Goal: Task Accomplishment & Management: Manage account settings

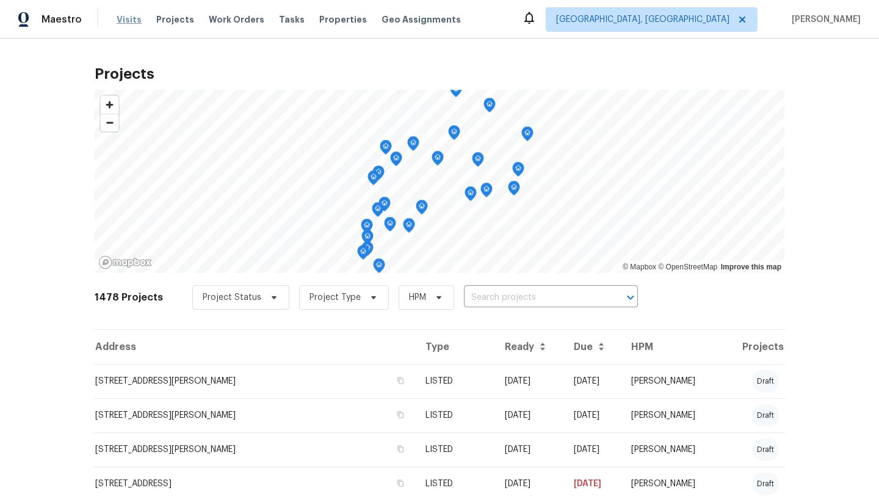
click at [121, 14] on span "Visits" at bounding box center [129, 19] width 25 height 12
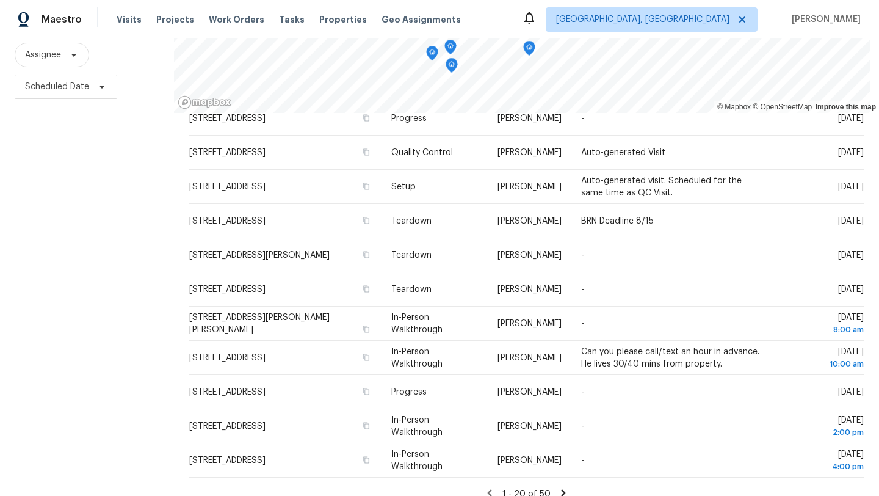
scroll to position [136, 0]
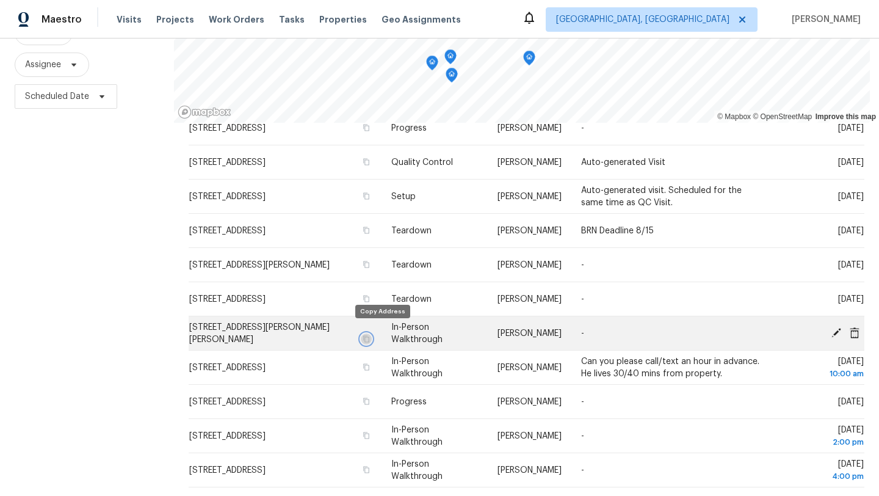
click at [370, 335] on icon "button" at bounding box center [366, 338] width 7 height 7
click at [226, 333] on span "[STREET_ADDRESS][PERSON_NAME][PERSON_NAME]" at bounding box center [259, 333] width 140 height 21
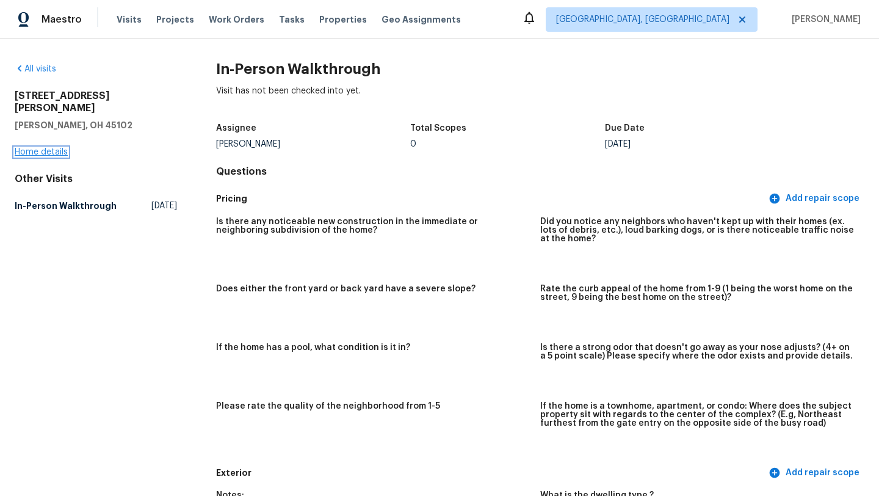
click at [57, 148] on link "Home details" at bounding box center [41, 152] width 53 height 9
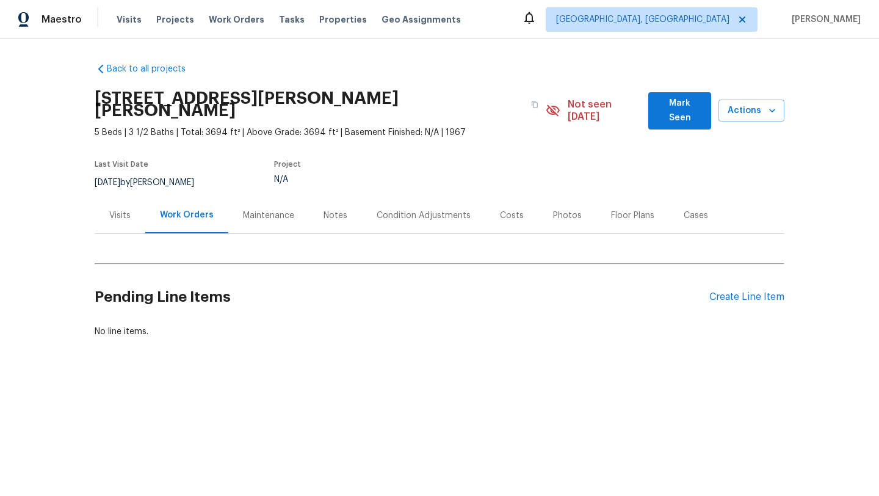
click at [128, 209] on div "Visits" at bounding box center [119, 215] width 21 height 12
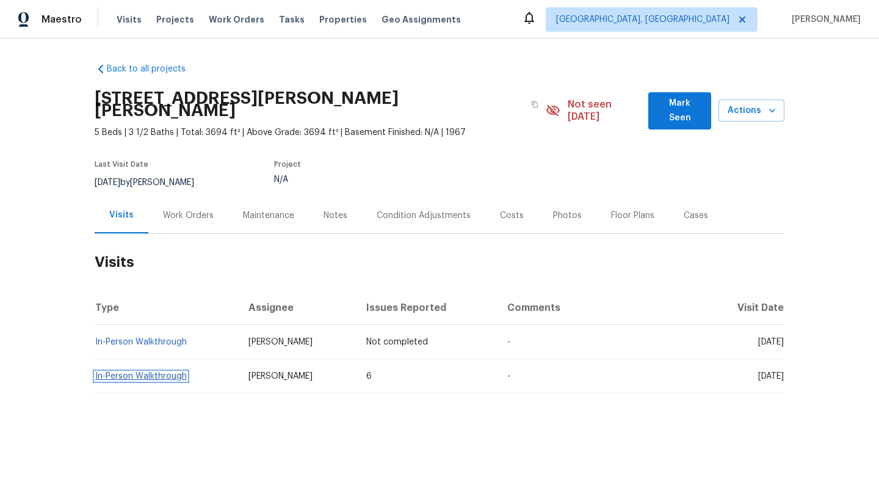
click at [132, 372] on link "In-Person Walkthrough" at bounding box center [141, 376] width 92 height 9
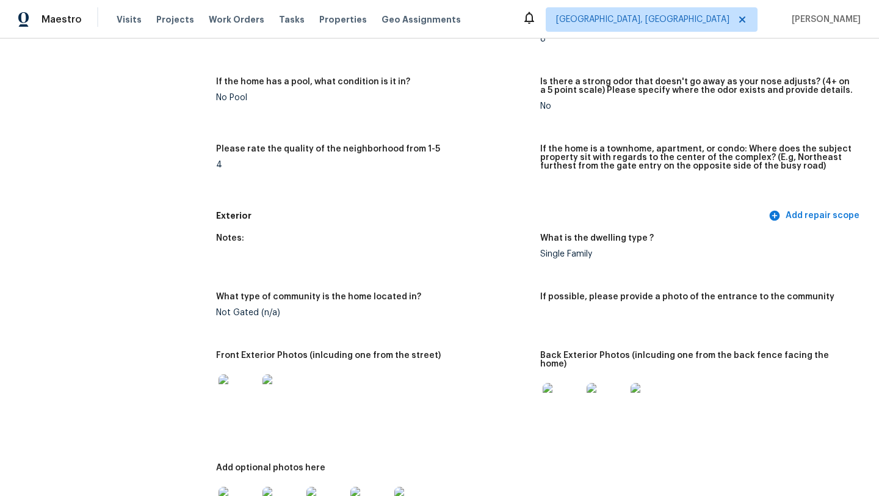
scroll to position [286, 0]
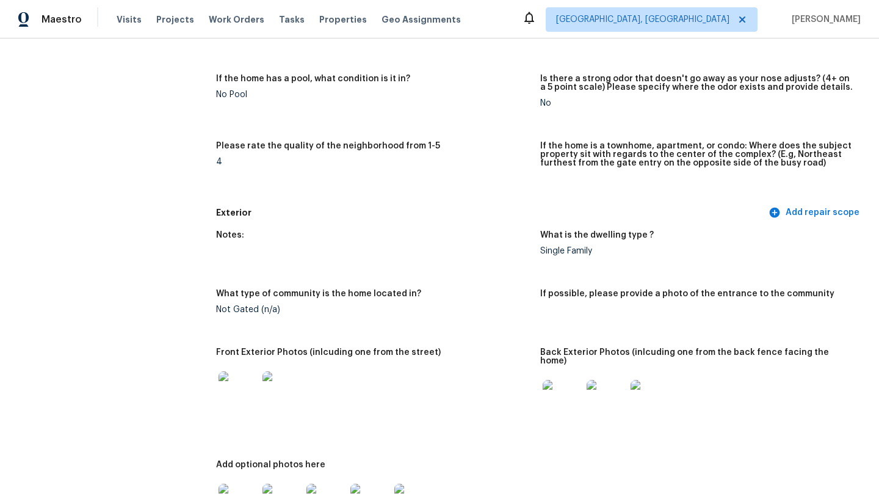
click at [567, 394] on img at bounding box center [562, 399] width 39 height 39
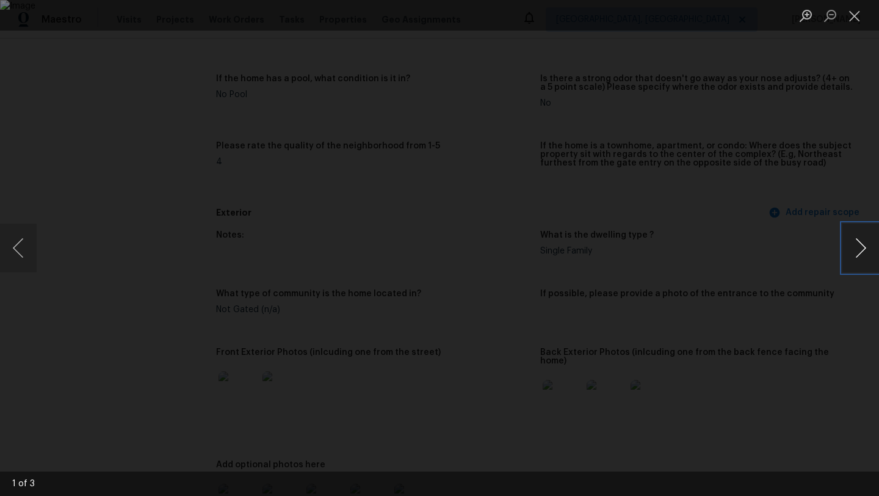
click at [863, 253] on button "Next image" at bounding box center [860, 247] width 37 height 49
click at [858, 15] on button "Close lightbox" at bounding box center [854, 15] width 24 height 21
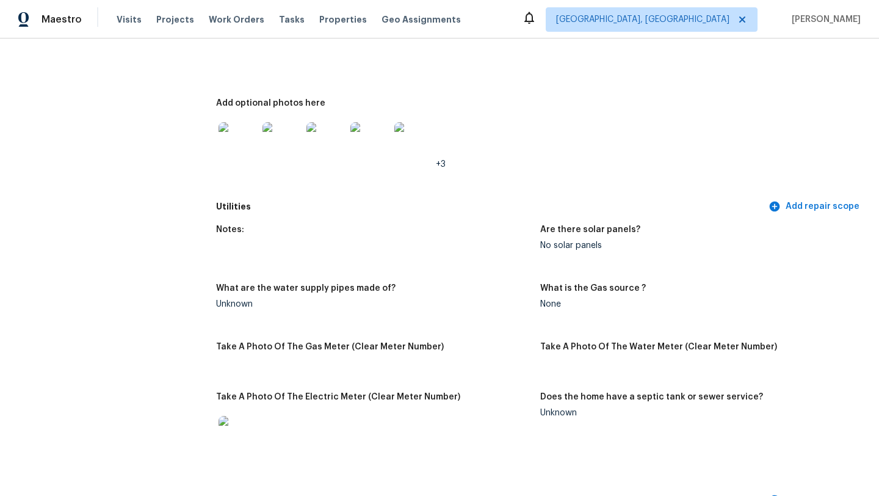
scroll to position [0, 0]
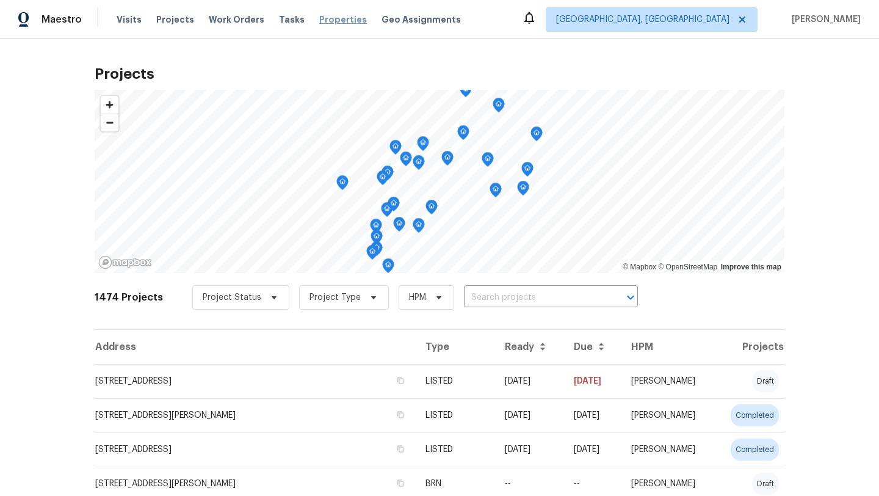
click at [324, 15] on span "Properties" at bounding box center [343, 19] width 48 height 12
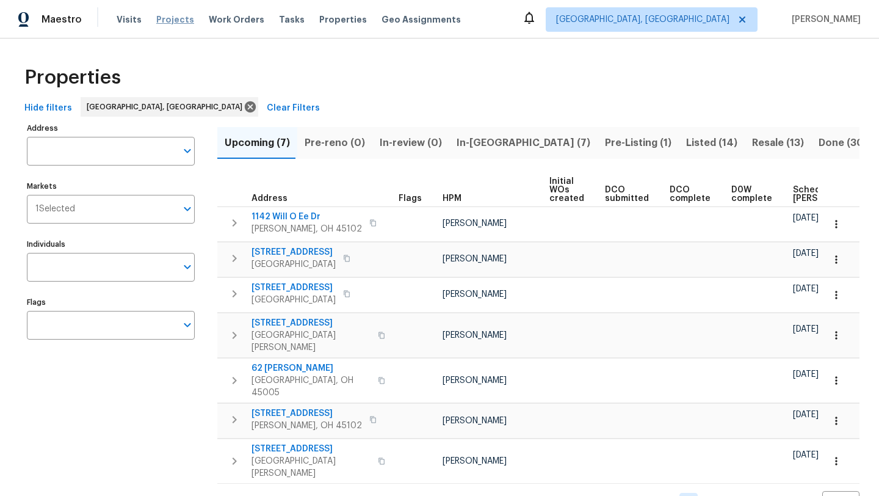
click at [180, 20] on span "Projects" at bounding box center [175, 19] width 38 height 12
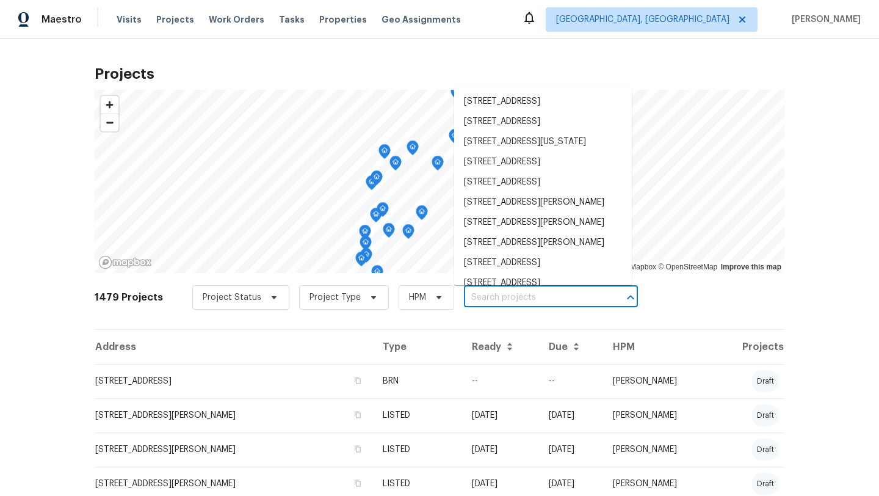
click at [492, 301] on input "text" at bounding box center [534, 297] width 140 height 19
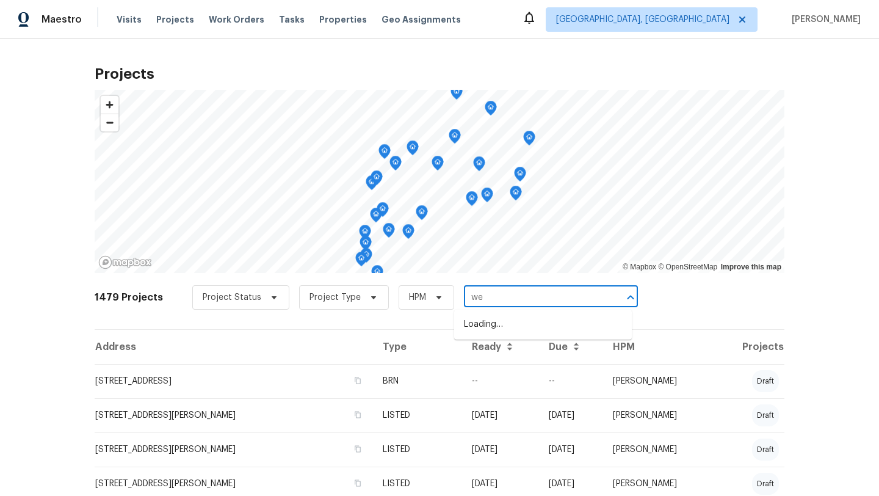
type input "wex"
click at [488, 355] on li "8494 Wexford Ave, Cincinnati, OH 45236" at bounding box center [543, 345] width 178 height 20
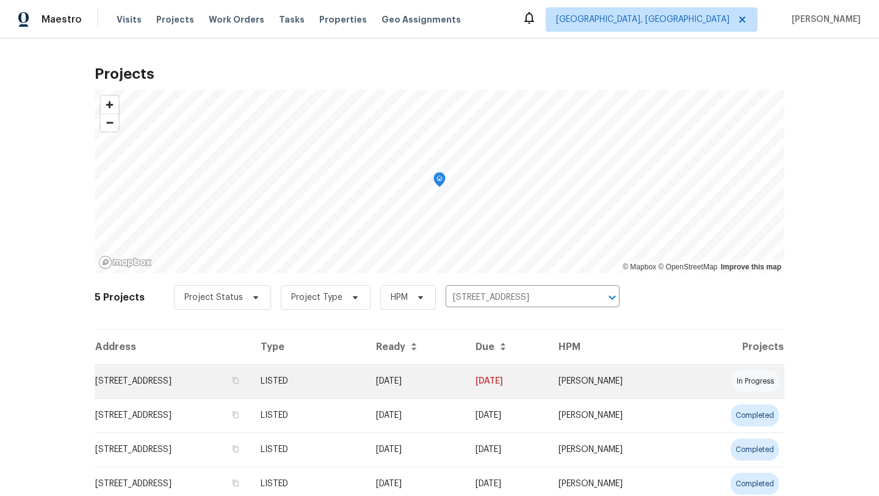
click at [241, 377] on td "8494 Wexford Ave, Cincinnati, OH 45236" at bounding box center [173, 381] width 156 height 34
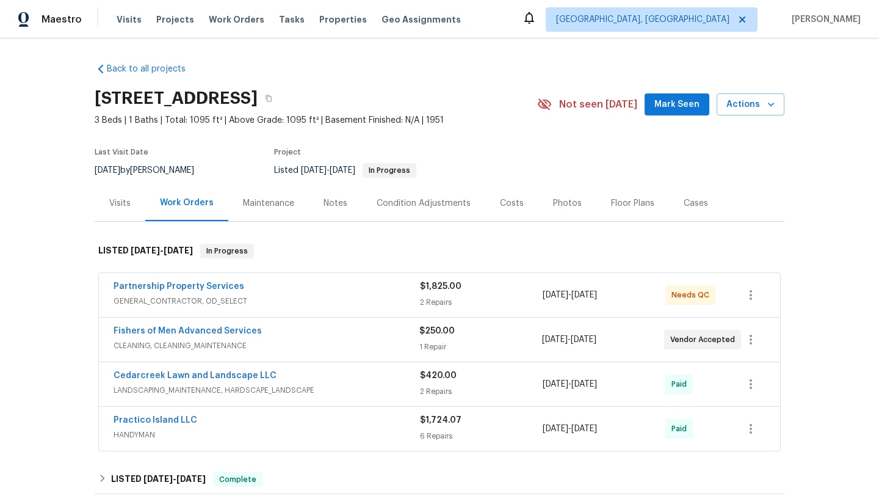
click at [217, 291] on span "Partnership Property Services" at bounding box center [179, 286] width 131 height 12
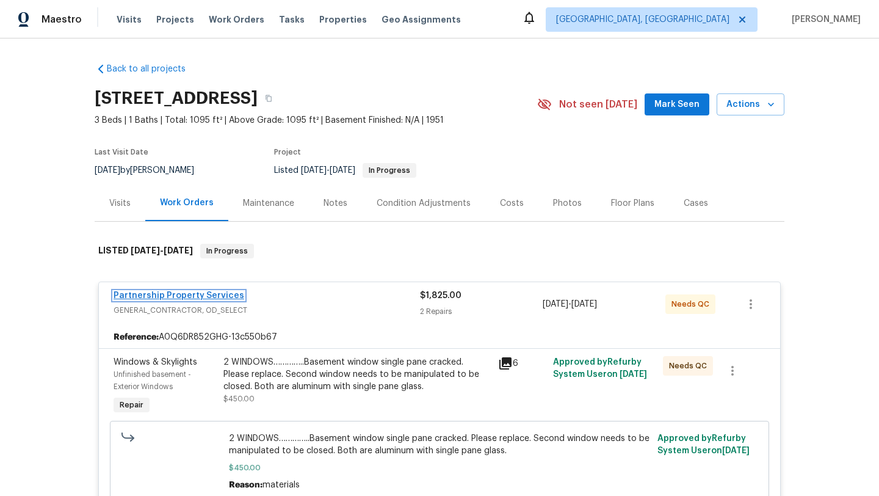
click at [216, 292] on link "Partnership Property Services" at bounding box center [179, 295] width 131 height 9
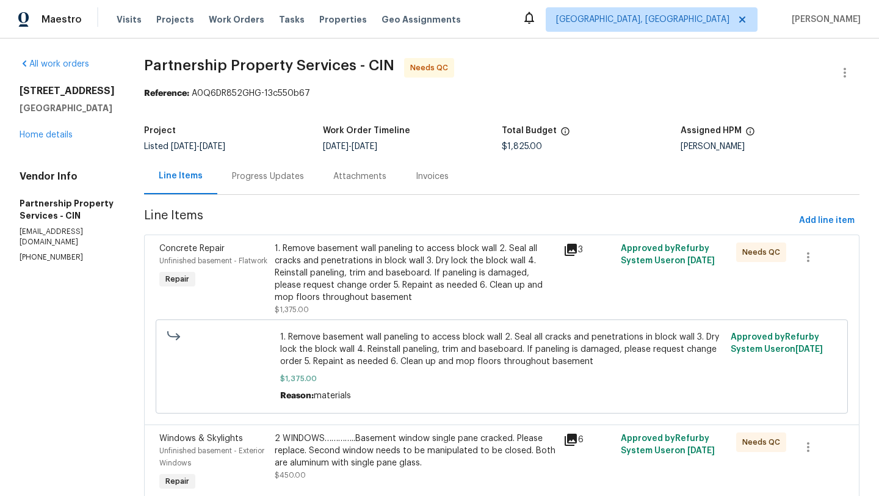
click at [456, 304] on div "1. Remove basement wall paneling to access block wall 2. Seal all cracks and pe…" at bounding box center [415, 278] width 281 height 73
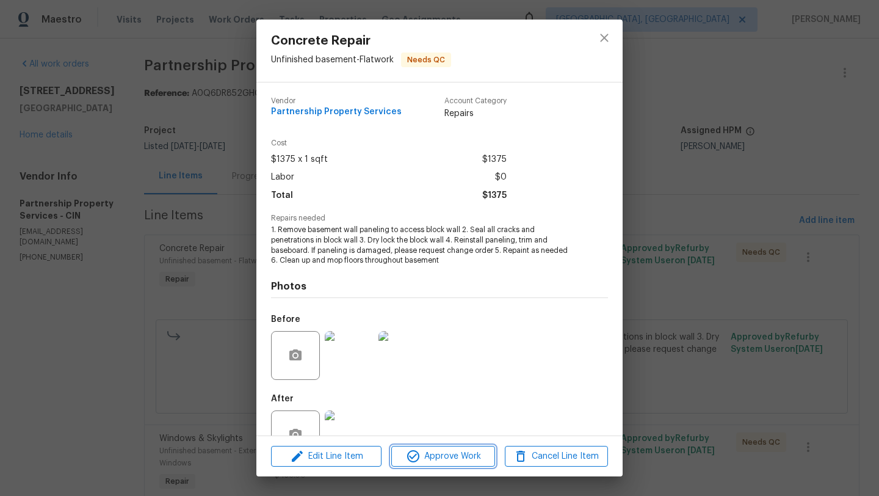
click at [427, 458] on span "Approve Work" at bounding box center [443, 456] width 96 height 15
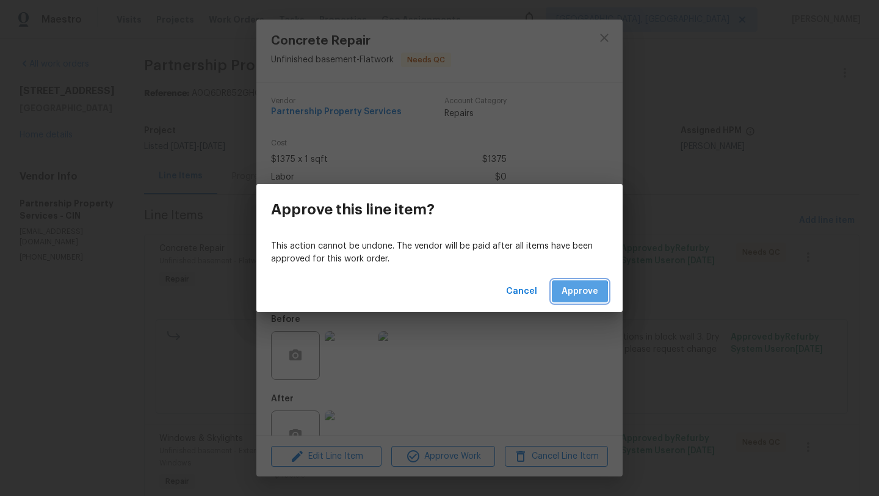
click at [574, 293] on span "Approve" at bounding box center [580, 291] width 37 height 15
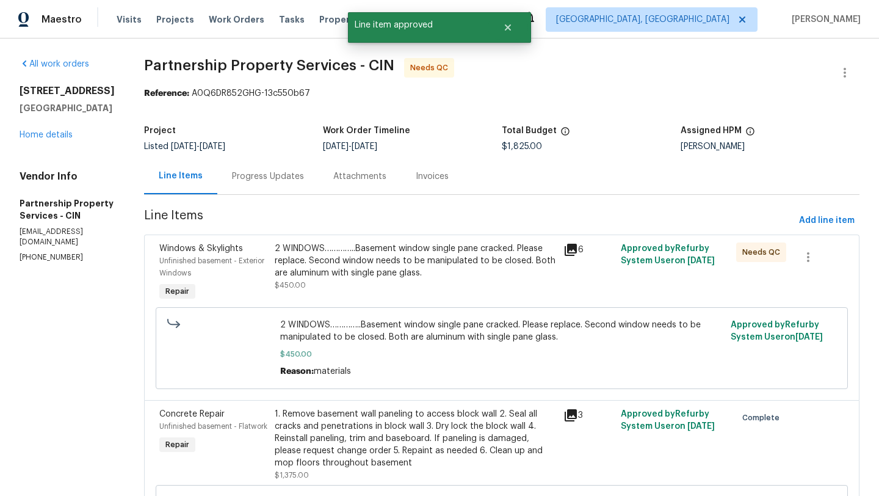
click at [422, 292] on div "2 WINDOWS…………..Basement window single pane cracked. Please replace. Second wind…" at bounding box center [415, 273] width 289 height 68
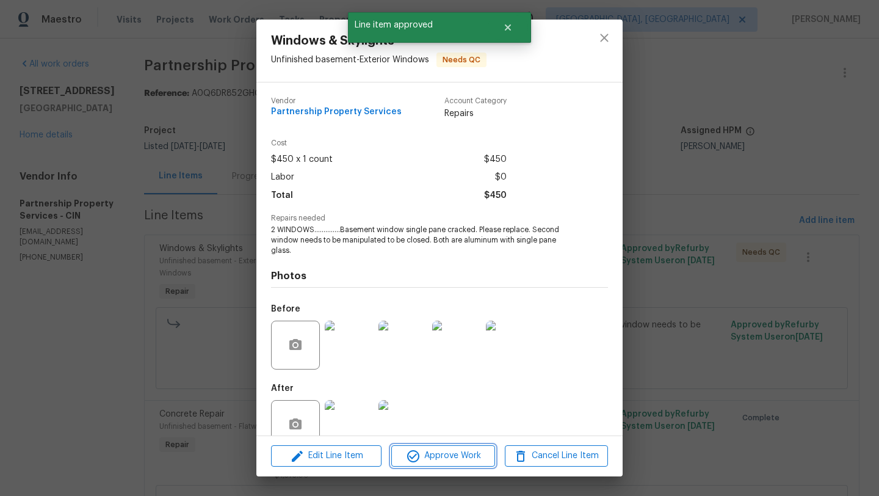
click at [451, 454] on span "Approve Work" at bounding box center [443, 455] width 96 height 15
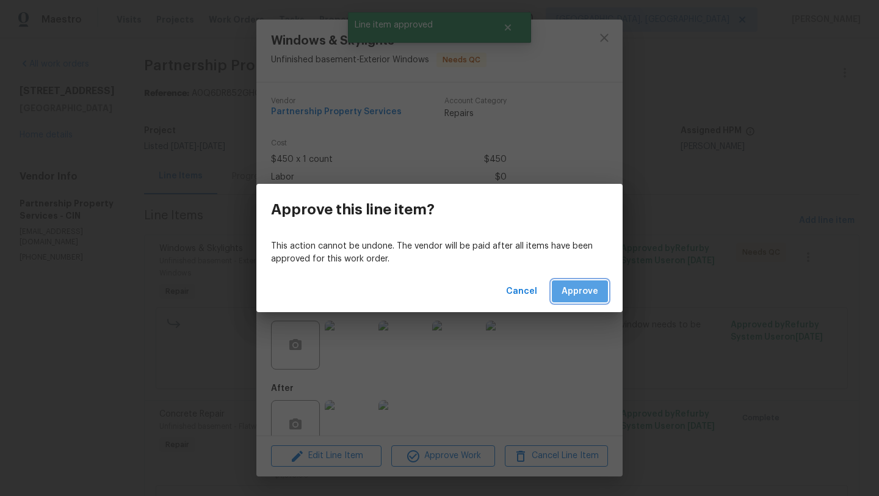
click at [584, 286] on span "Approve" at bounding box center [580, 291] width 37 height 15
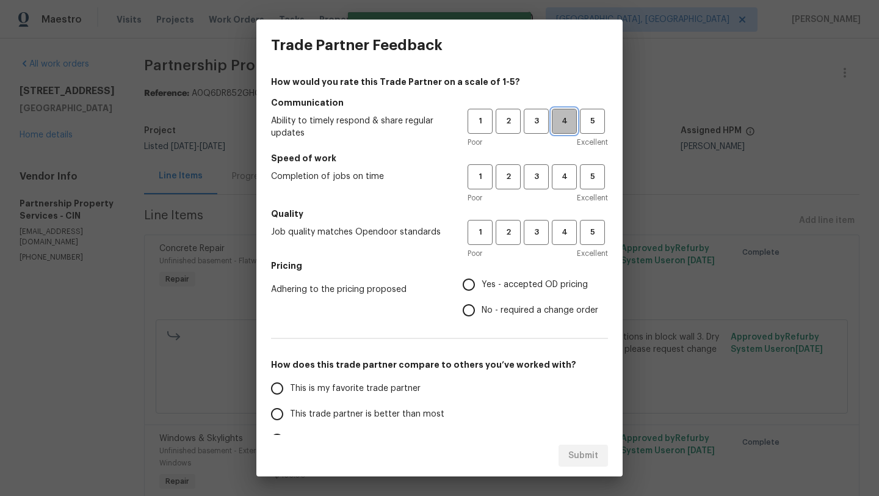
click at [560, 118] on span "4" at bounding box center [564, 121] width 23 height 14
click at [555, 181] on span "4" at bounding box center [564, 177] width 23 height 14
click at [549, 236] on div "1 2 3 4 5" at bounding box center [538, 232] width 140 height 25
click at [564, 234] on span "4" at bounding box center [564, 232] width 23 height 14
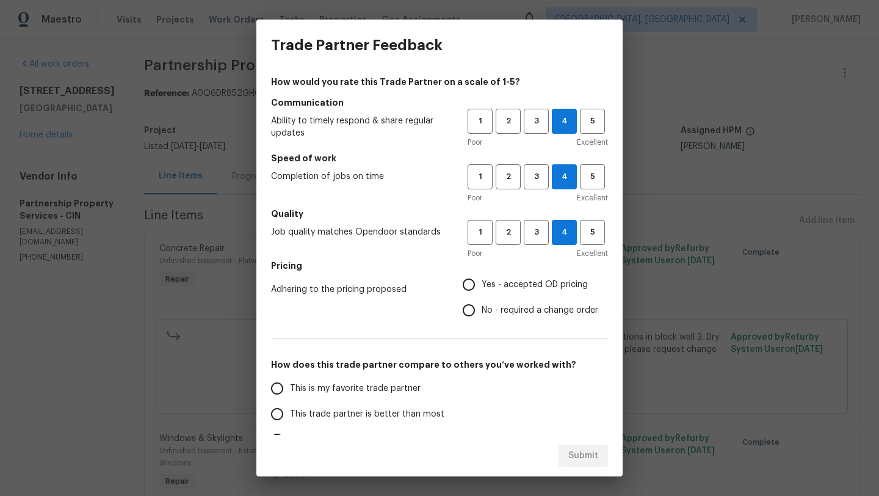
click at [470, 287] on input "Yes - accepted OD pricing" at bounding box center [469, 285] width 26 height 26
radio input "true"
click at [283, 384] on input "This is my favorite trade partner" at bounding box center [277, 388] width 26 height 26
click at [584, 454] on span "Submit" at bounding box center [583, 455] width 30 height 15
radio input "true"
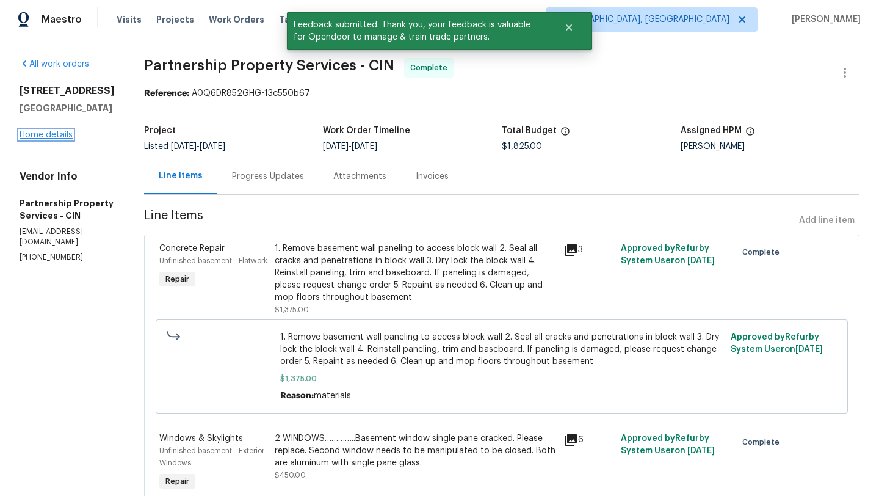
click at [43, 136] on link "Home details" at bounding box center [46, 135] width 53 height 9
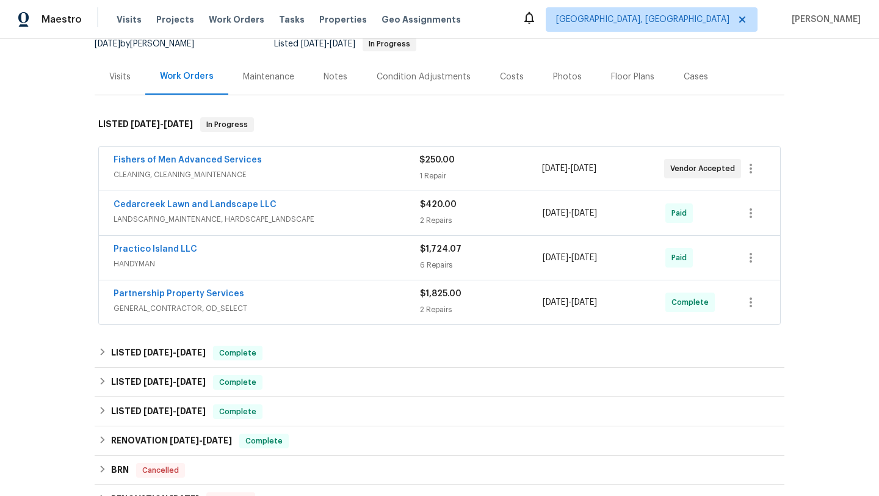
scroll to position [128, 0]
click at [753, 168] on icon "button" at bounding box center [750, 167] width 15 height 15
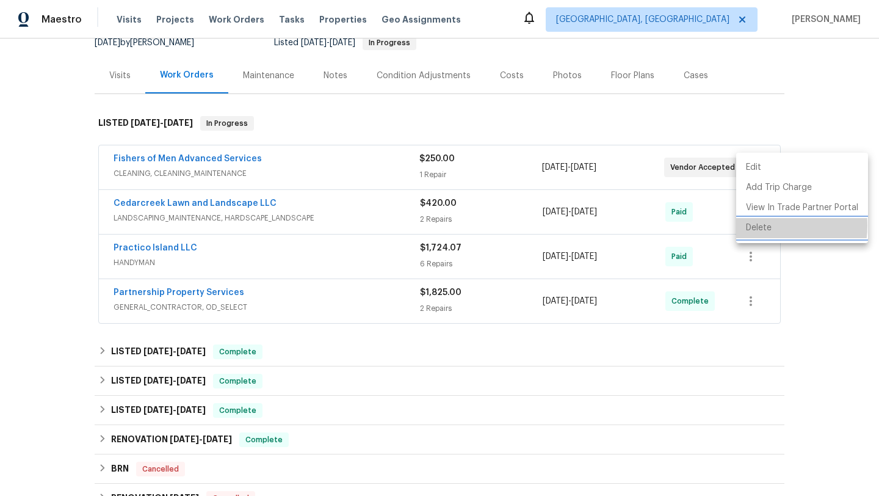
click at [755, 225] on li "Delete" at bounding box center [802, 228] width 132 height 20
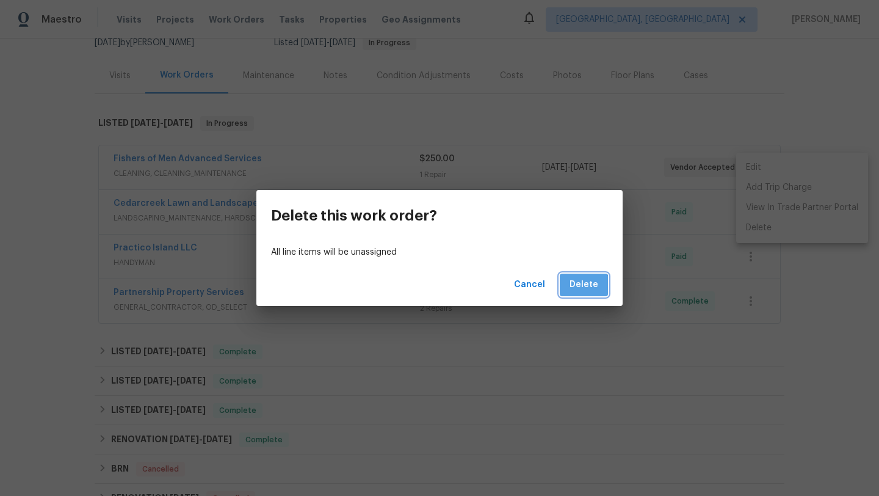
click at [582, 293] on button "Delete" at bounding box center [584, 284] width 48 height 23
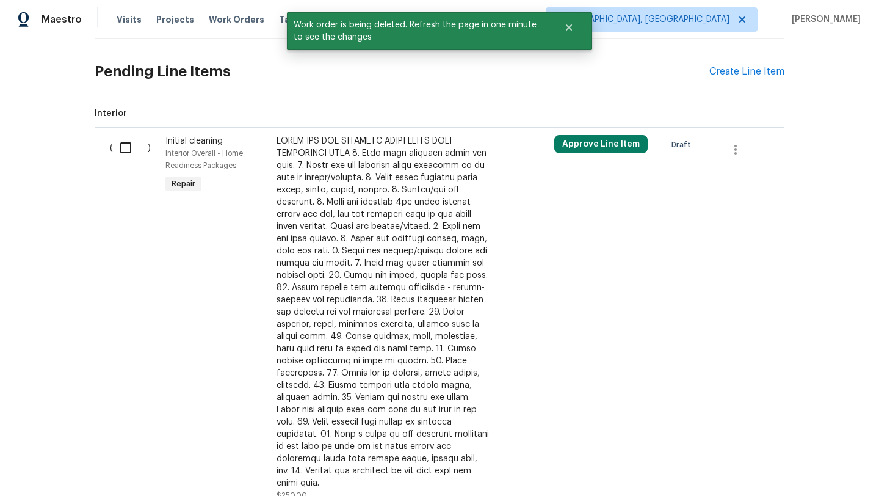
scroll to position [521, 0]
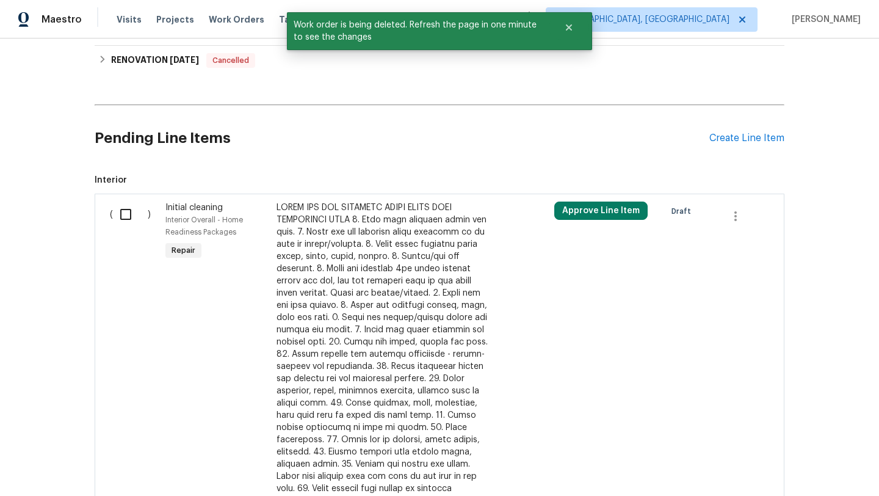
click at [124, 214] on input "checkbox" at bounding box center [130, 214] width 35 height 26
checkbox input "true"
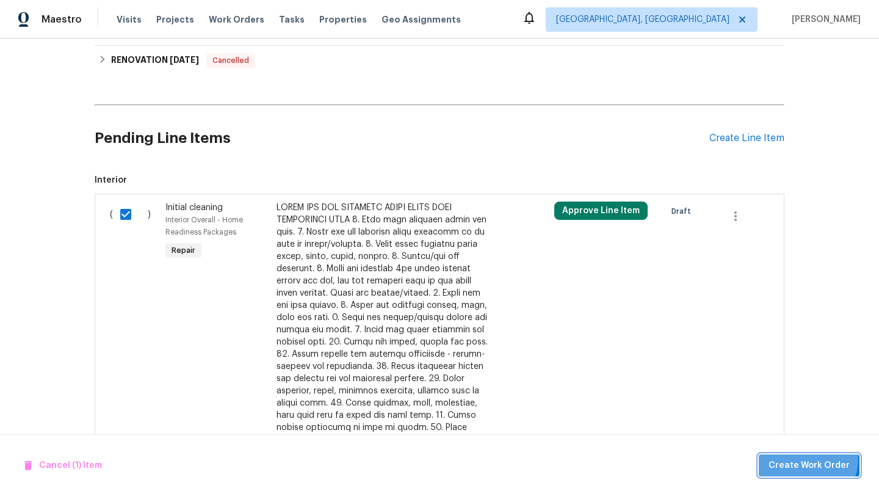
click at [803, 458] on span "Create Work Order" at bounding box center [809, 465] width 81 height 15
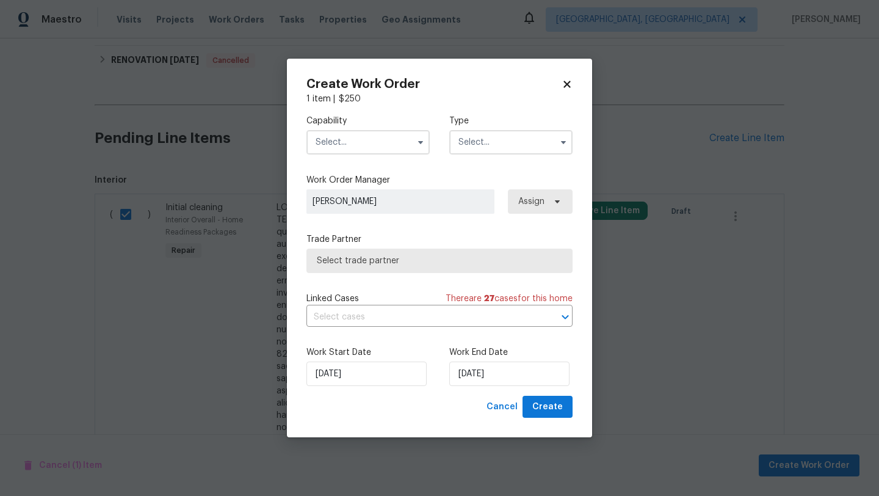
click at [378, 148] on input "text" at bounding box center [367, 142] width 123 height 24
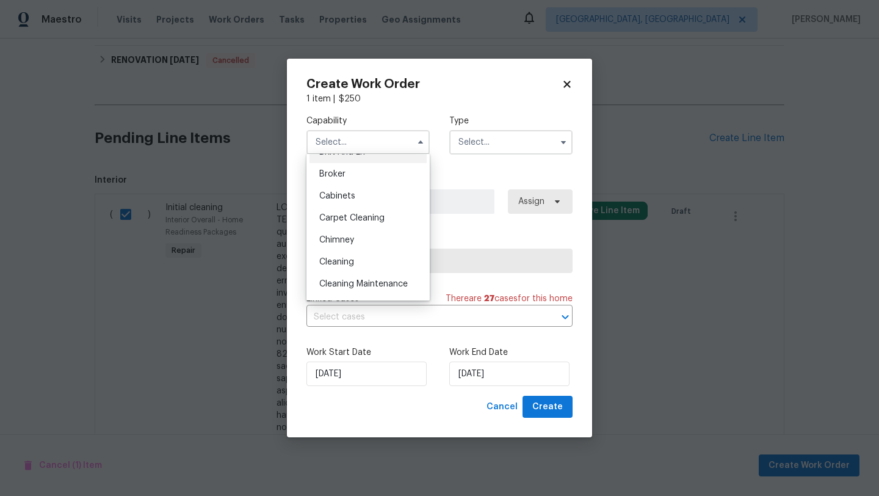
scroll to position [85, 0]
click at [352, 255] on span "Cleaning" at bounding box center [336, 259] width 35 height 9
type input "Cleaning"
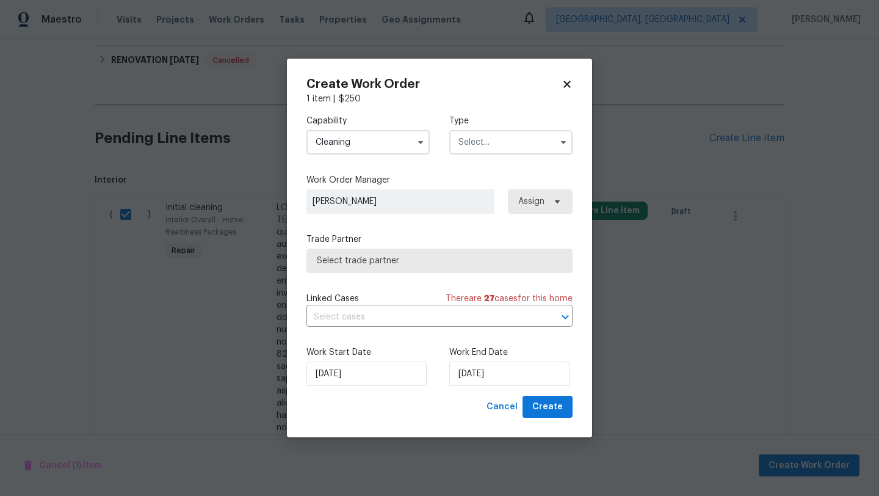
click at [487, 127] on div "Type" at bounding box center [510, 135] width 123 height 40
click at [483, 139] on input "text" at bounding box center [510, 142] width 123 height 24
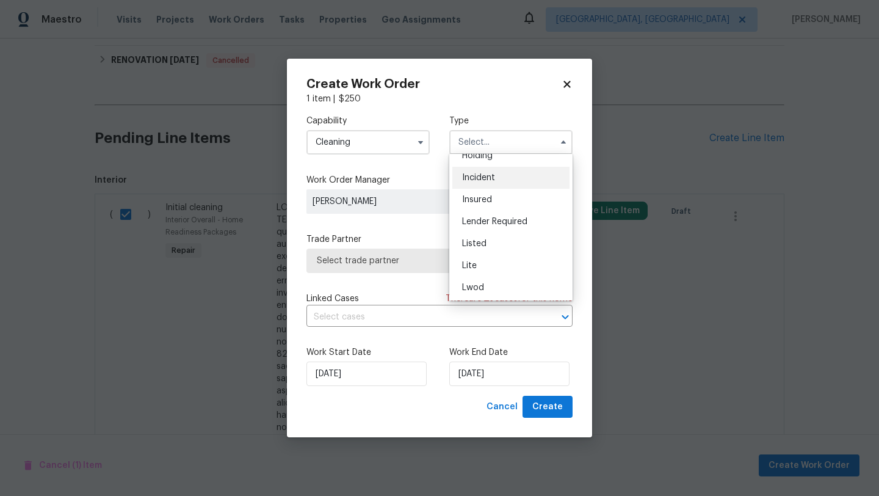
scroll to position [59, 0]
click at [483, 240] on span "Listed" at bounding box center [474, 241] width 24 height 9
type input "Listed"
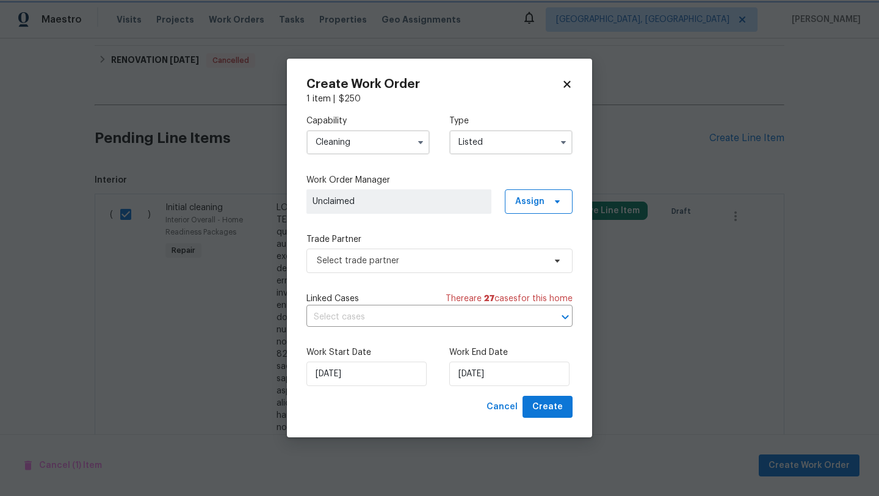
scroll to position [0, 0]
click at [532, 207] on span "Assign" at bounding box center [529, 201] width 29 height 12
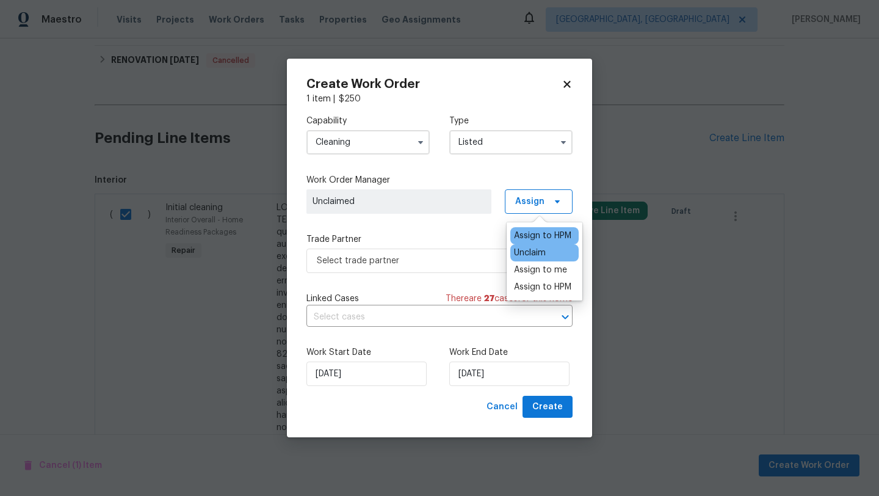
click at [532, 230] on div "Assign to HPM" at bounding box center [542, 236] width 57 height 12
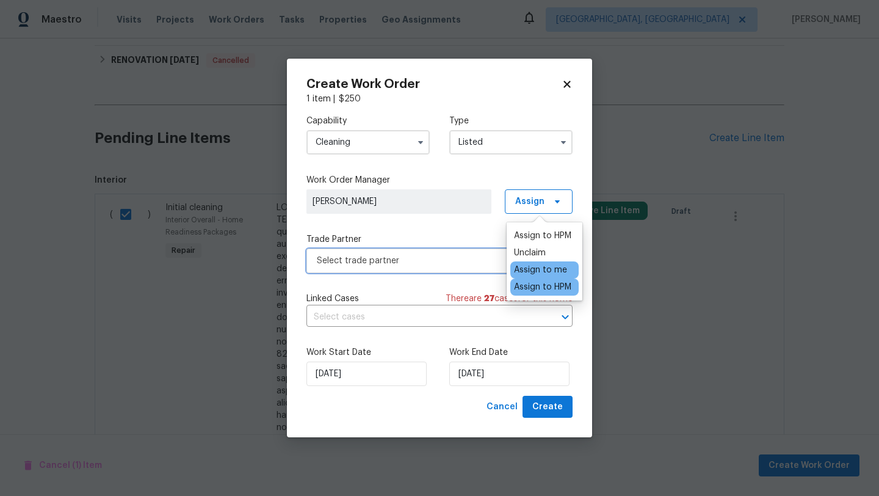
click at [433, 256] on span "Select trade partner" at bounding box center [431, 261] width 228 height 12
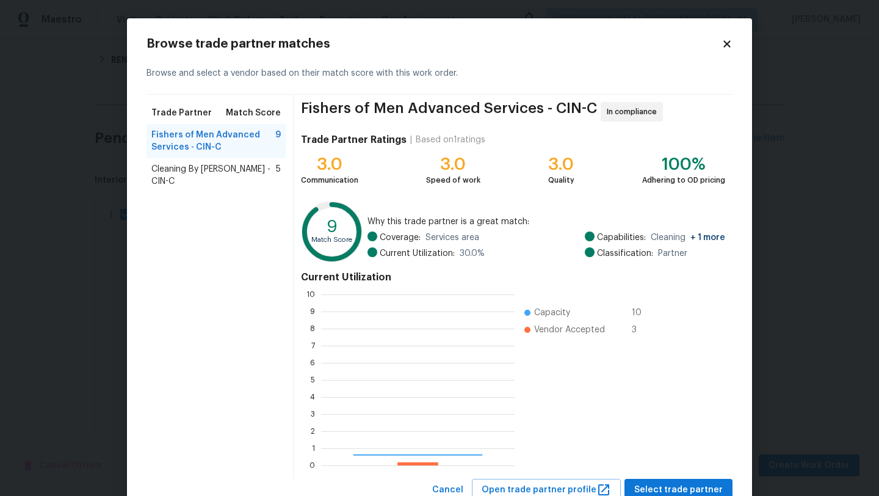
scroll to position [171, 194]
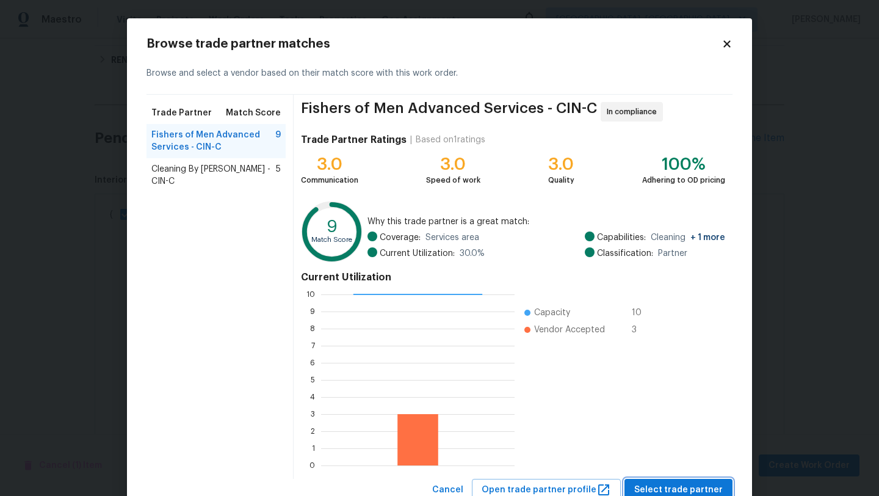
click at [657, 481] on button "Select trade partner" at bounding box center [678, 490] width 108 height 23
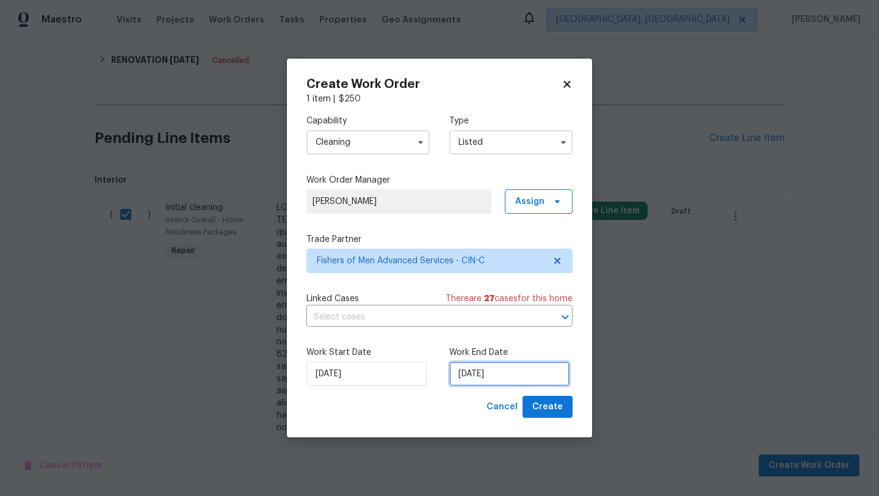
click at [487, 370] on input "8/15/2025" at bounding box center [509, 373] width 120 height 24
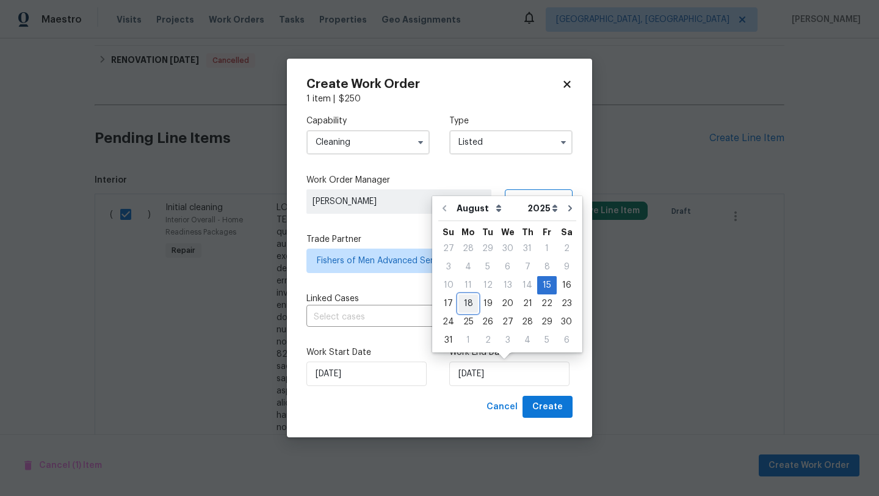
click at [472, 296] on div "18" at bounding box center [468, 303] width 20 height 17
type input "8/18/2025"
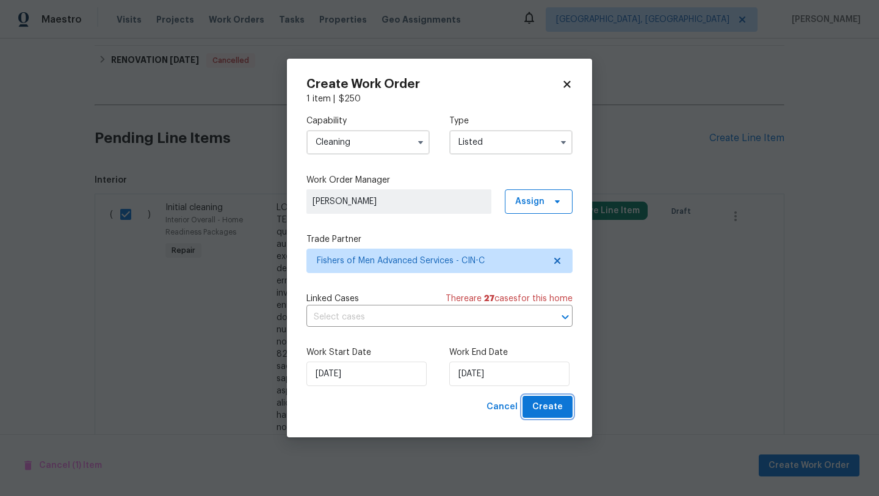
click at [544, 403] on span "Create" at bounding box center [547, 406] width 31 height 15
checkbox input "false"
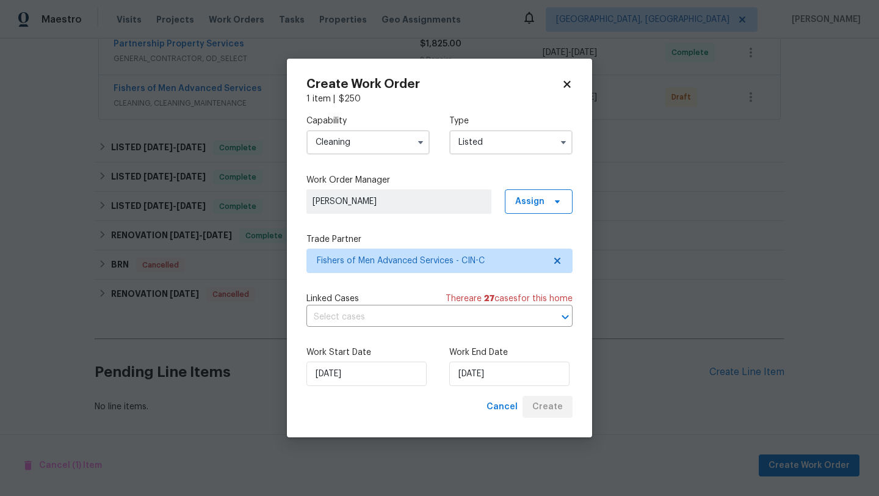
scroll to position [331, 0]
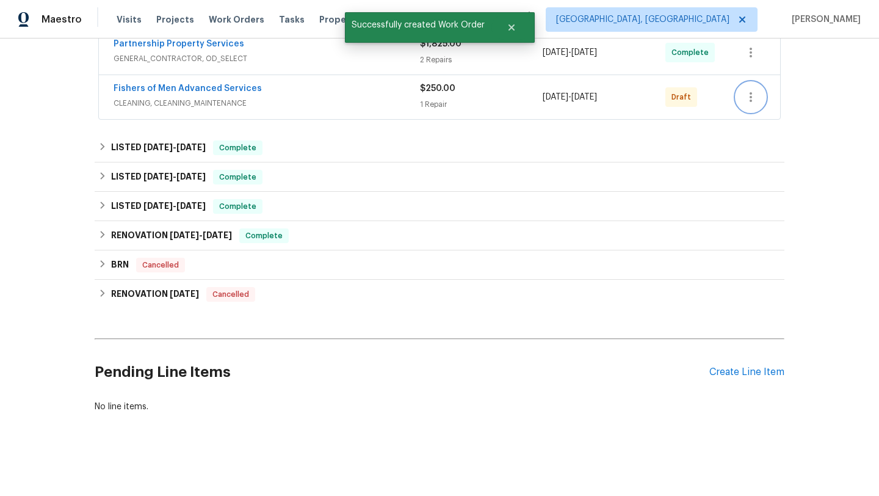
click at [751, 99] on icon "button" at bounding box center [751, 97] width 2 height 10
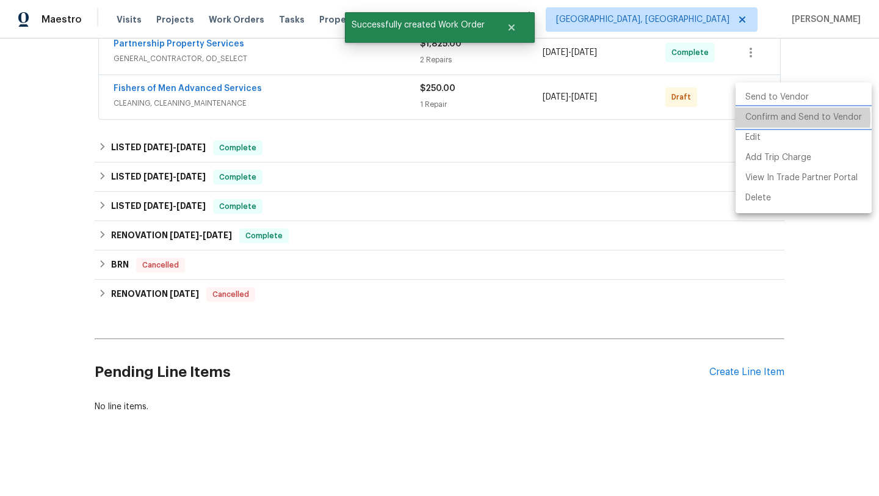
click at [756, 118] on li "Confirm and Send to Vendor" at bounding box center [804, 117] width 136 height 20
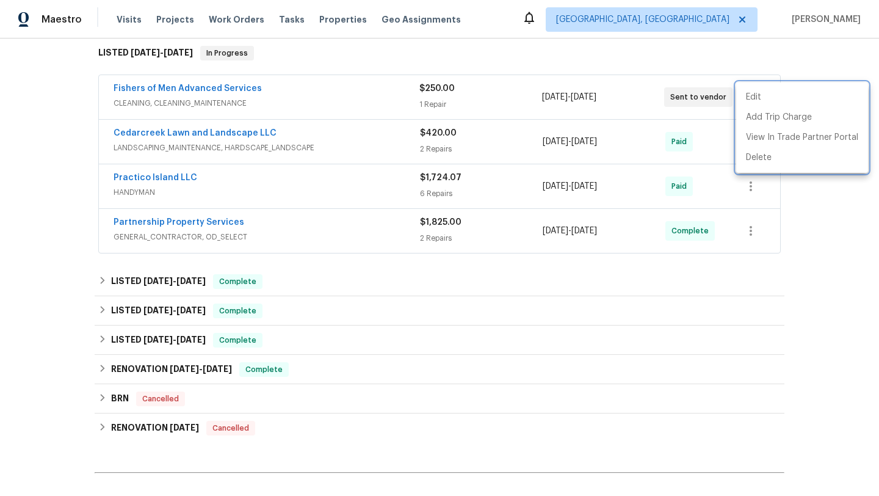
click at [163, 22] on div at bounding box center [439, 248] width 879 height 496
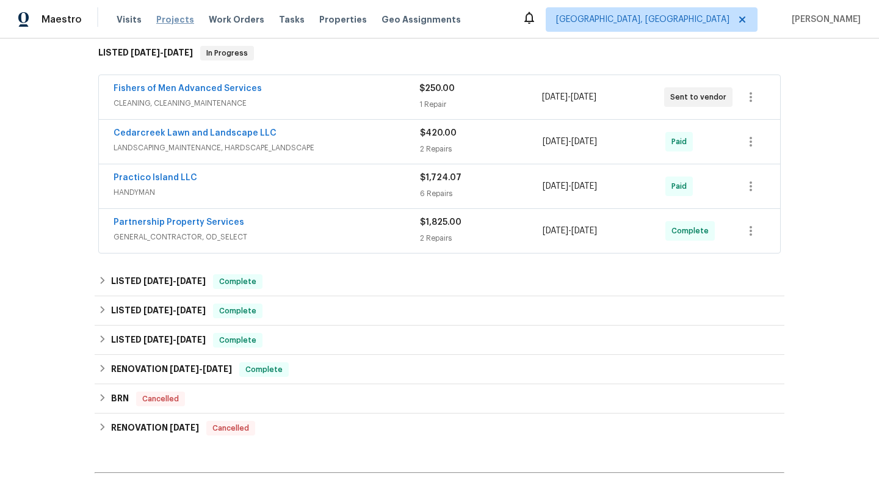
click at [163, 20] on span "Projects" at bounding box center [175, 19] width 38 height 12
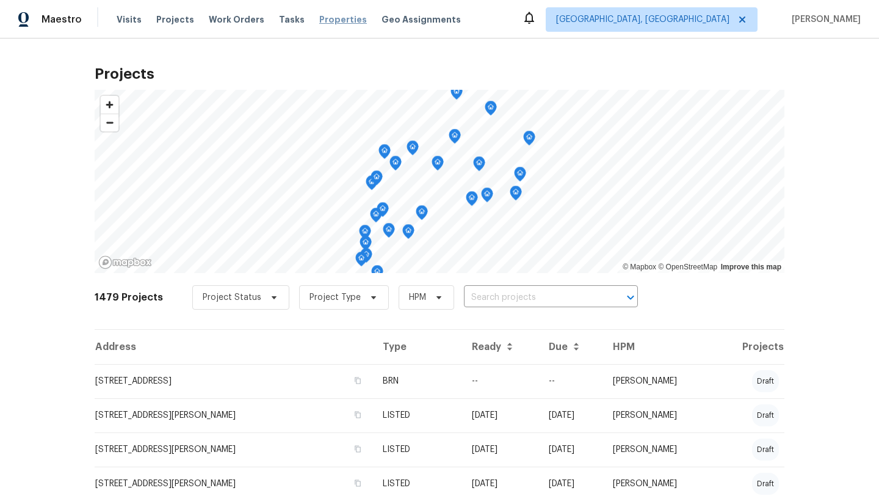
click at [324, 23] on span "Properties" at bounding box center [343, 19] width 48 height 12
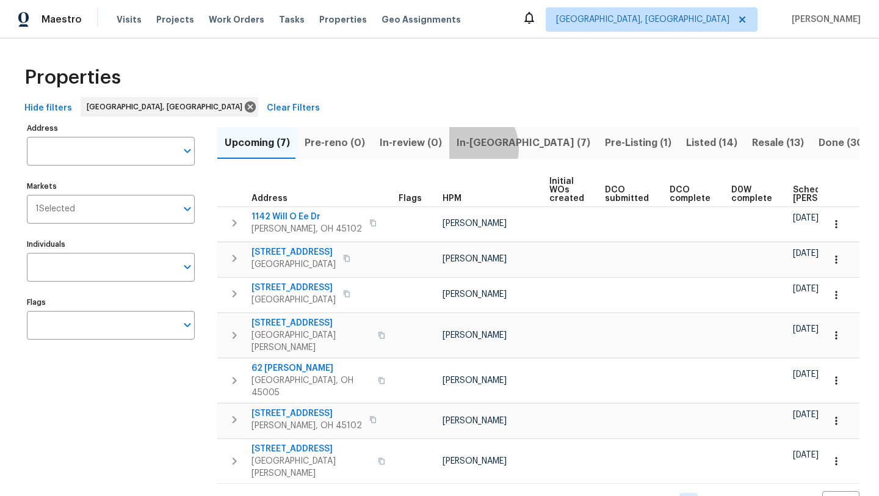
click at [463, 148] on span "In-reno (7)" at bounding box center [524, 142] width 134 height 17
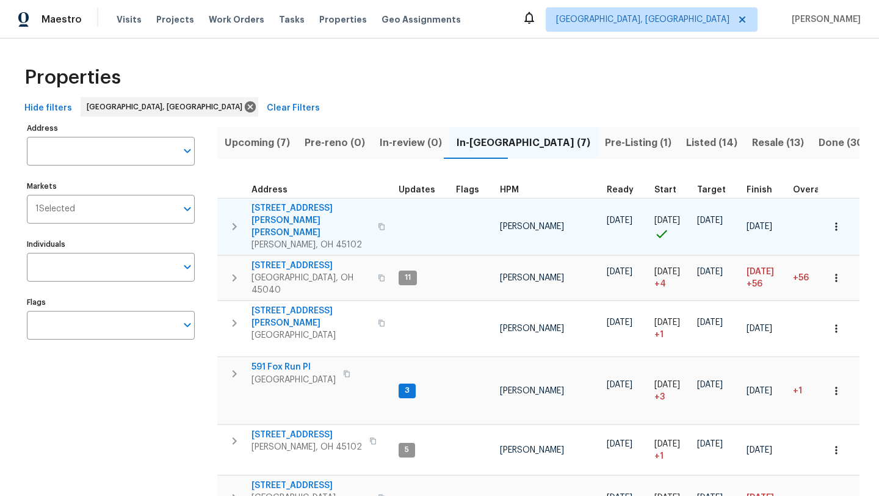
click at [237, 219] on icon "button" at bounding box center [234, 226] width 15 height 15
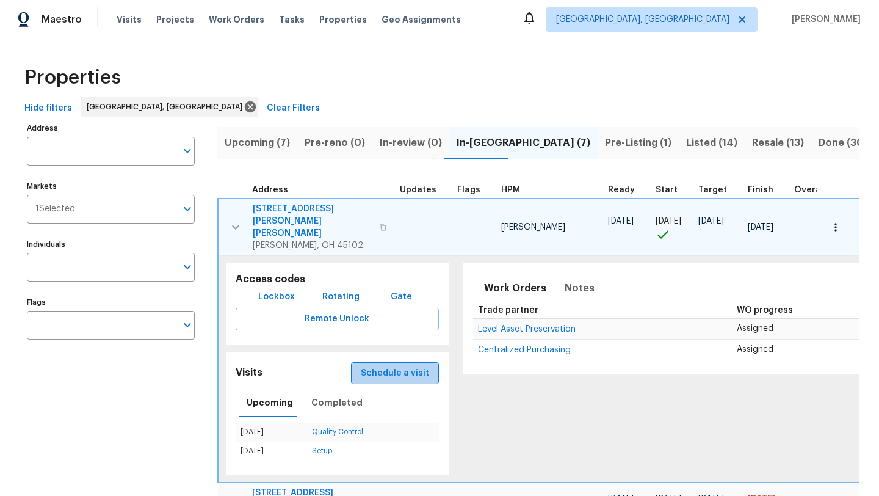
click at [422, 366] on span "Schedule a visit" at bounding box center [395, 373] width 68 height 15
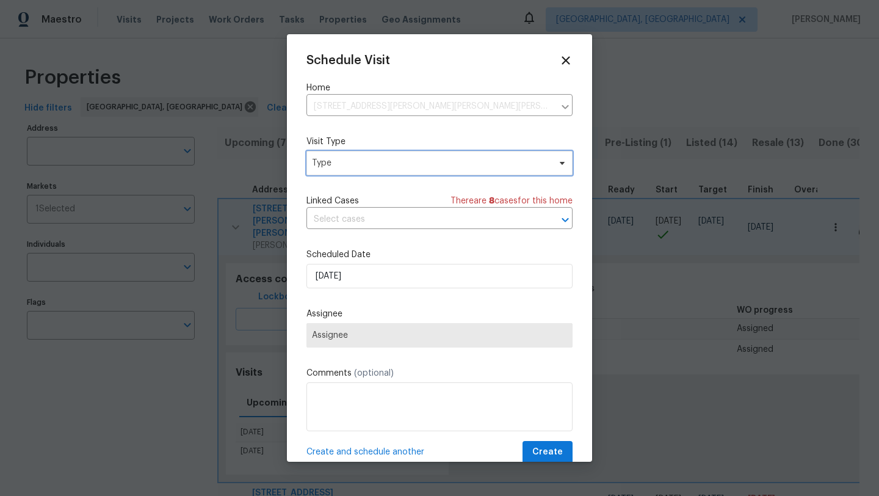
click at [412, 161] on span "Type" at bounding box center [430, 163] width 237 height 12
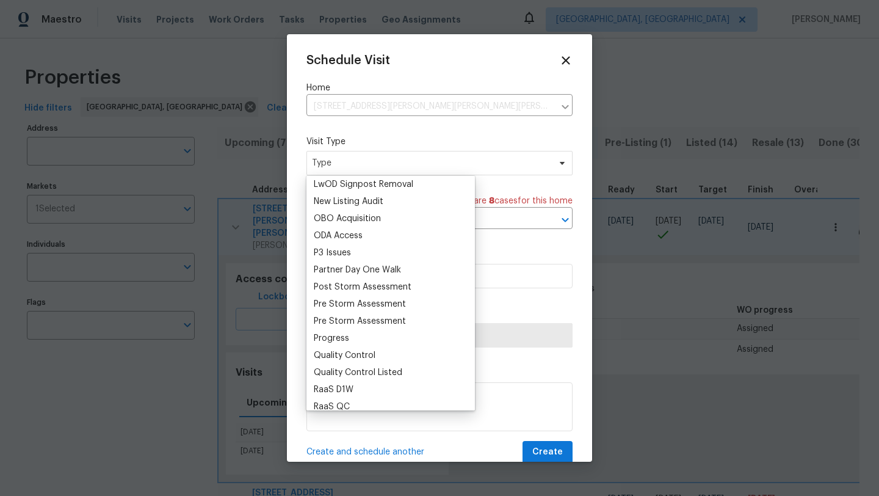
scroll to position [682, 0]
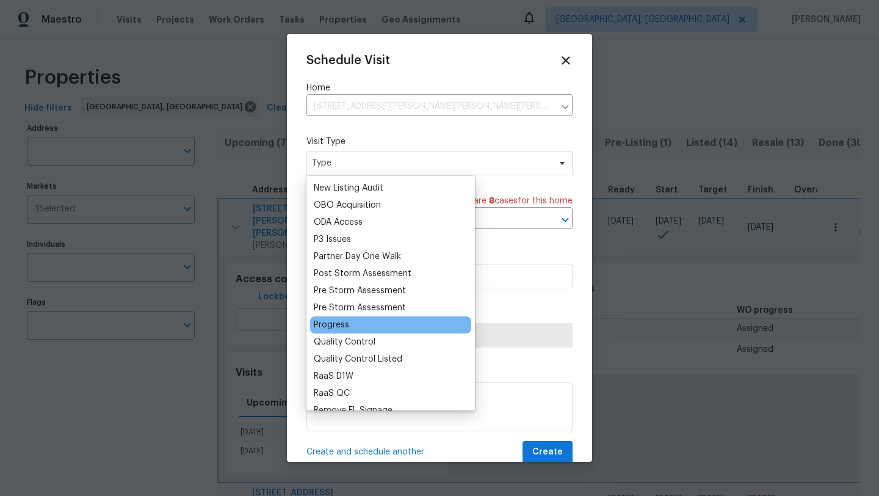
click at [351, 322] on div "Progress" at bounding box center [390, 324] width 161 height 17
click at [341, 327] on div "Progress" at bounding box center [331, 325] width 35 height 12
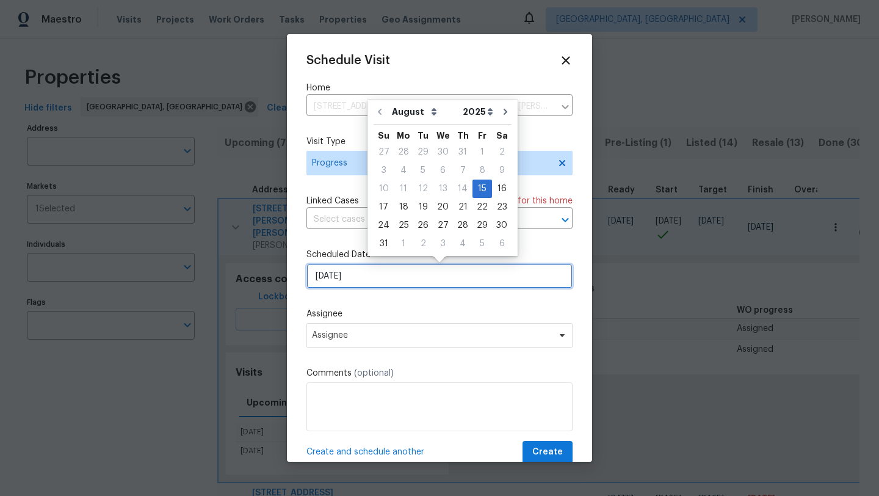
click at [388, 279] on input "8/15/2025" at bounding box center [439, 276] width 266 height 24
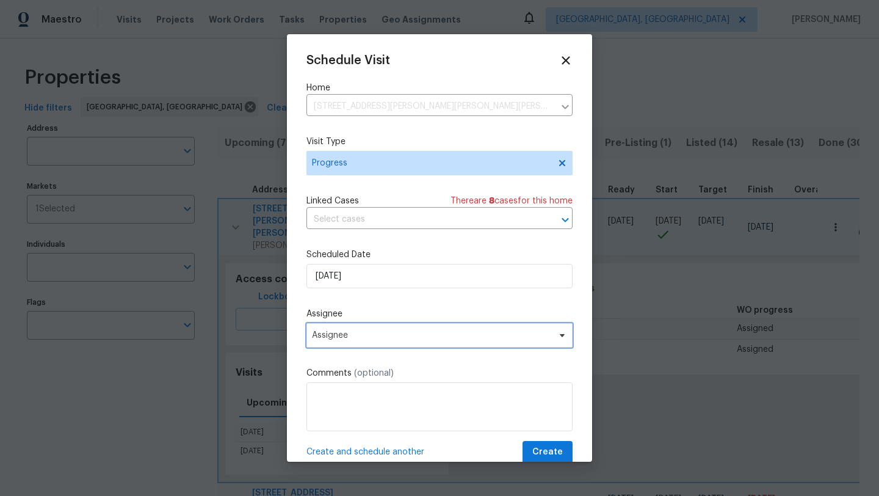
click at [373, 339] on span "Assignee" at bounding box center [431, 335] width 239 height 10
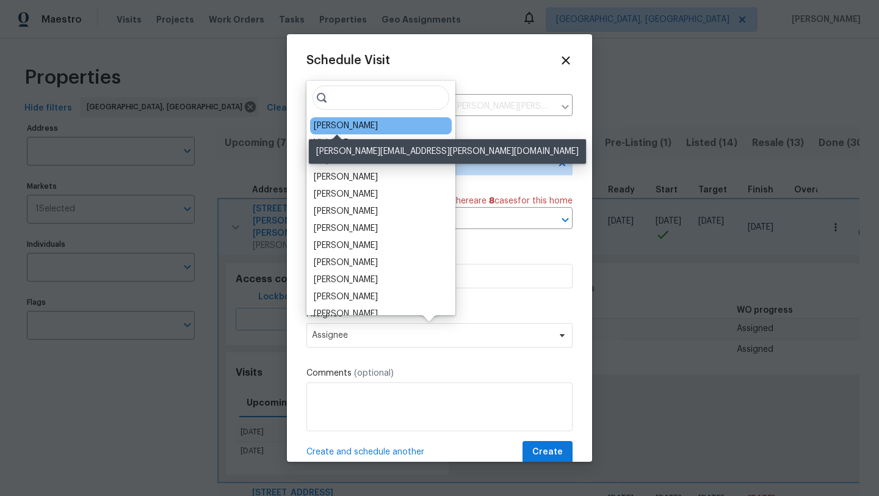
click at [339, 126] on div "[PERSON_NAME]" at bounding box center [346, 126] width 64 height 12
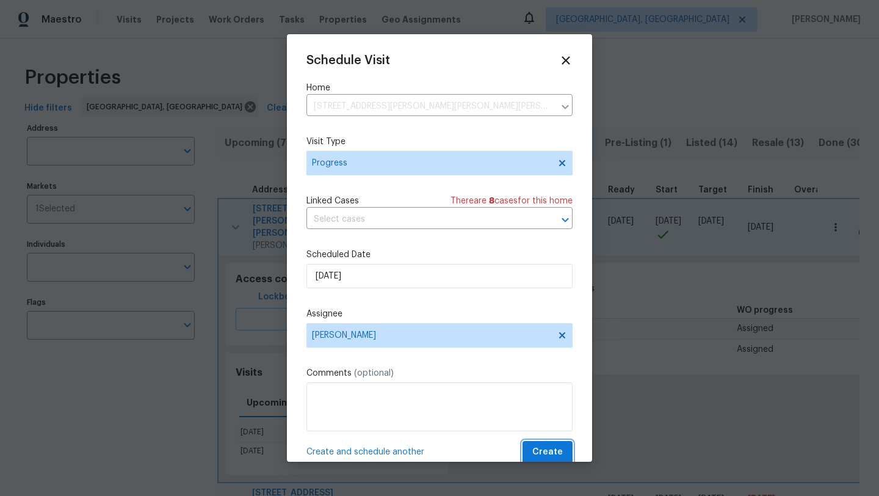
click at [540, 452] on span "Create" at bounding box center [547, 451] width 31 height 15
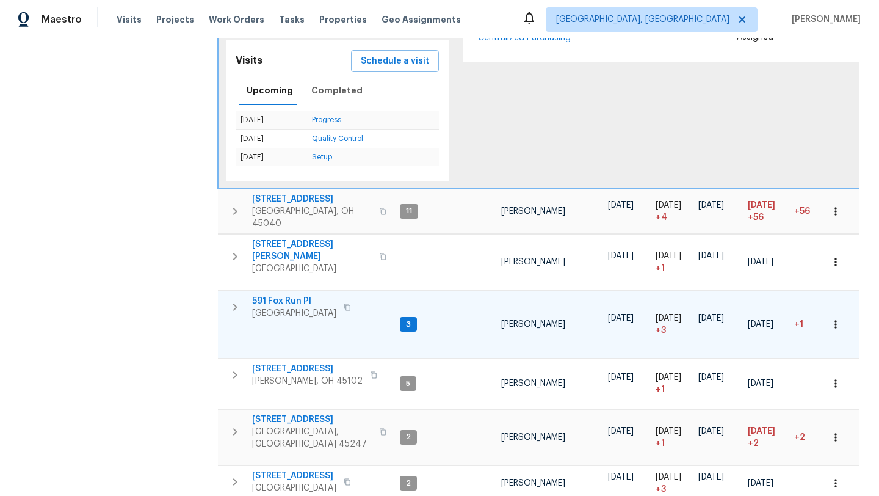
scroll to position [314, 0]
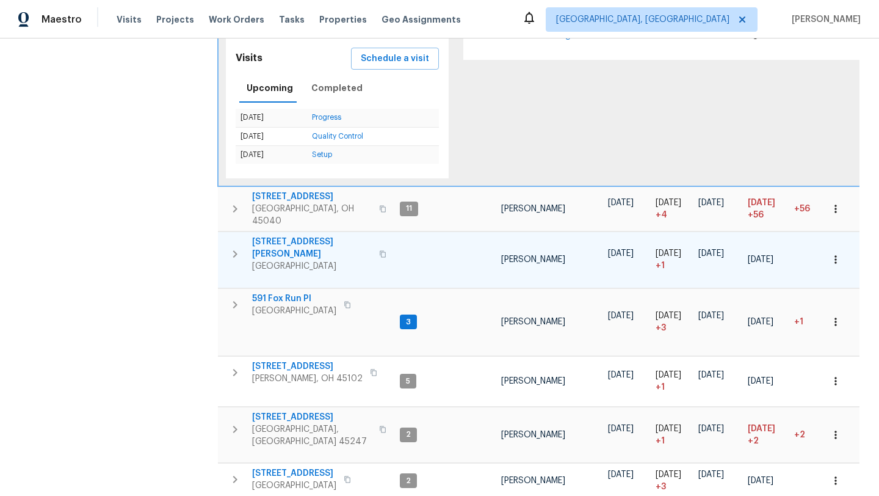
click at [231, 247] on icon "button" at bounding box center [235, 254] width 15 height 15
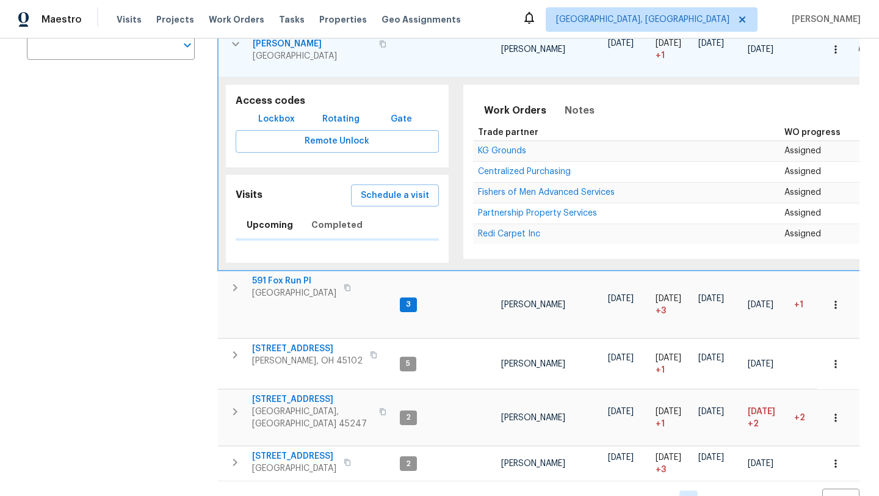
scroll to position [304, 0]
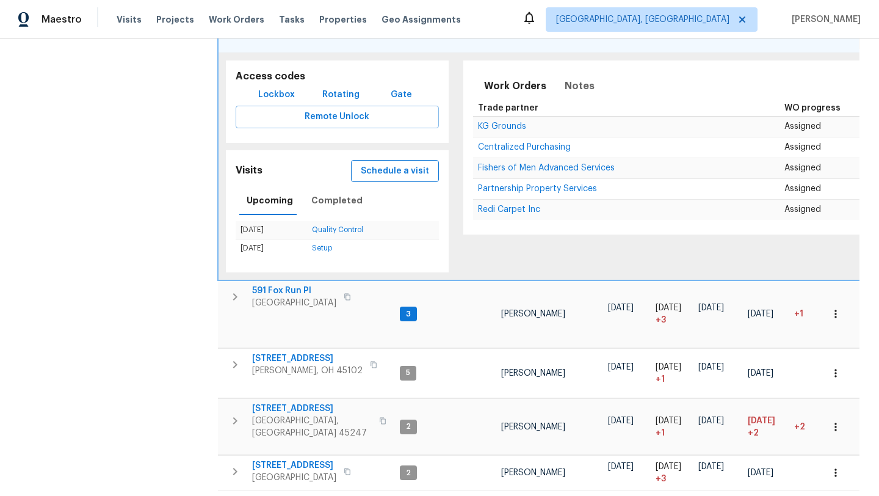
click at [392, 164] on span "Schedule a visit" at bounding box center [395, 171] width 68 height 15
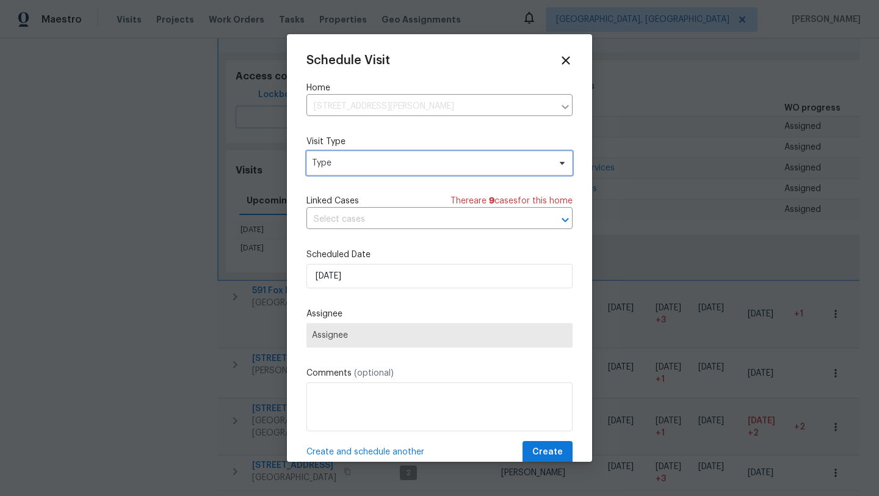
click at [363, 159] on span "Type" at bounding box center [430, 163] width 237 height 12
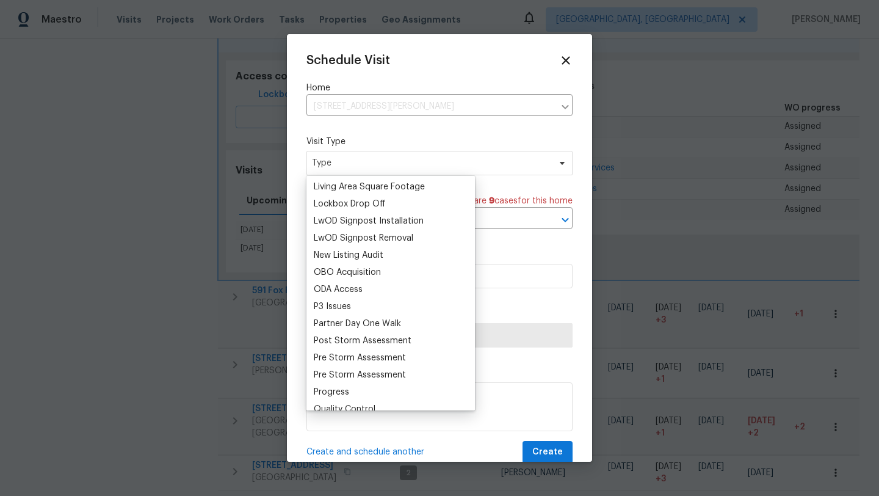
scroll to position [654, 0]
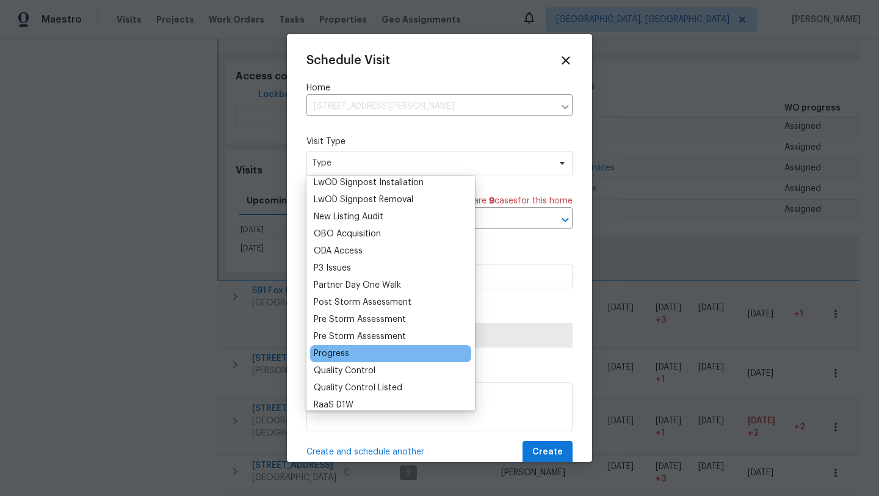
click at [335, 350] on div "Progress" at bounding box center [331, 353] width 35 height 12
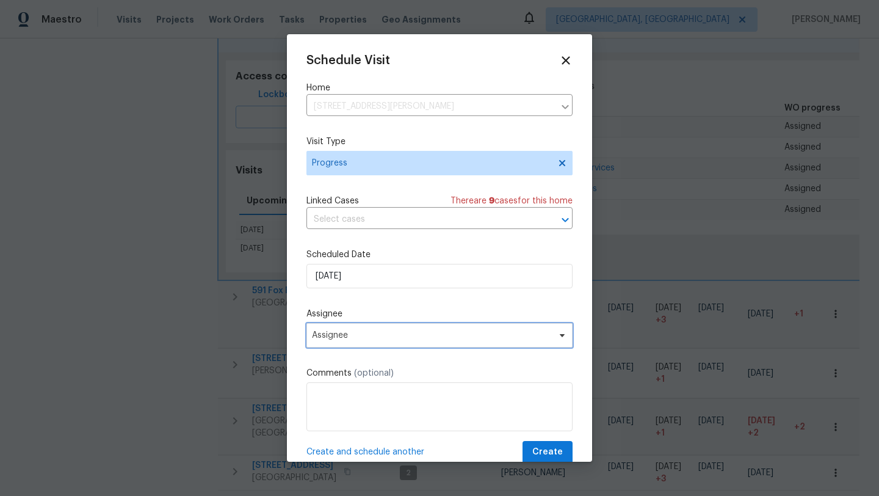
click at [402, 333] on span "Assignee" at bounding box center [431, 335] width 239 height 10
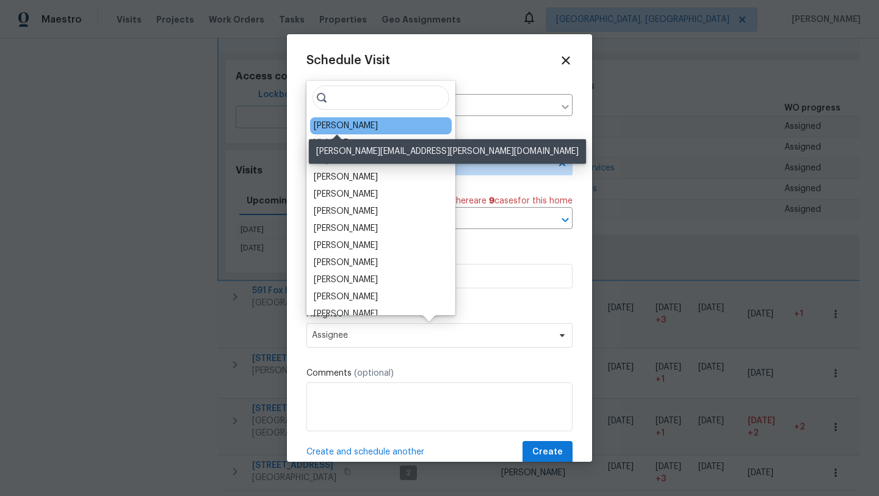
click at [342, 128] on div "[PERSON_NAME]" at bounding box center [346, 126] width 64 height 12
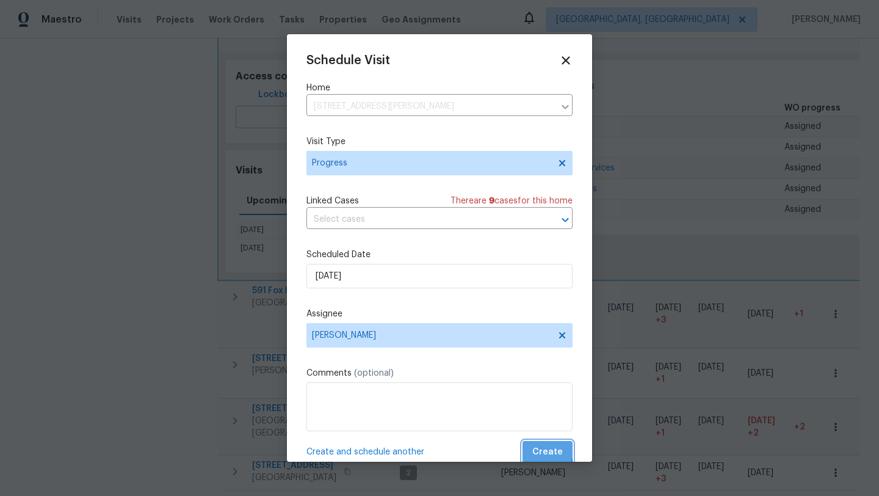
click at [541, 449] on span "Create" at bounding box center [547, 451] width 31 height 15
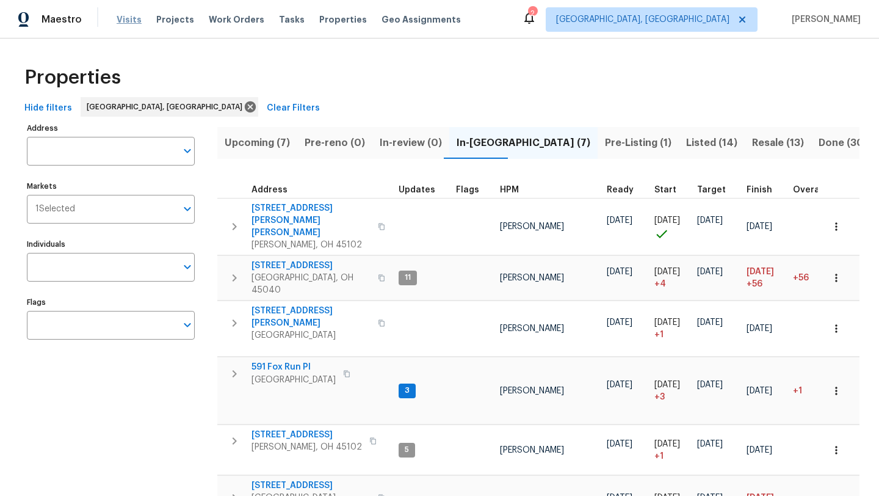
click at [119, 17] on span "Visits" at bounding box center [129, 19] width 25 height 12
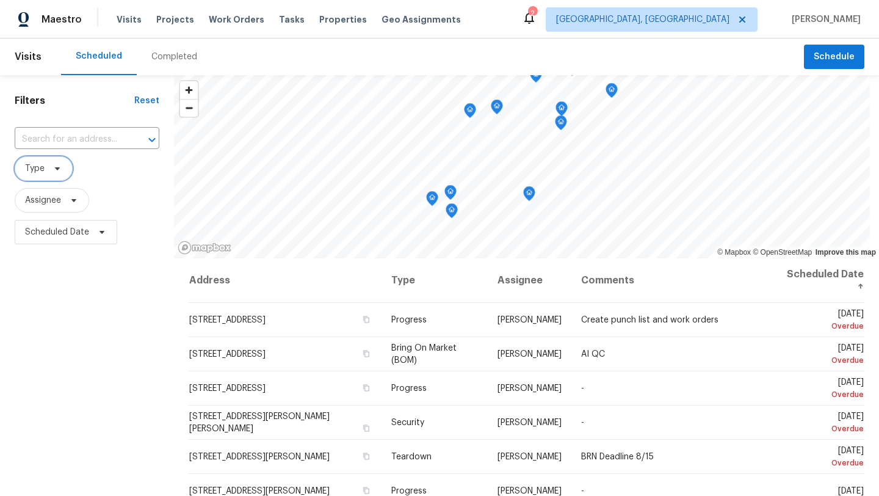
click at [38, 164] on span "Type" at bounding box center [35, 168] width 20 height 12
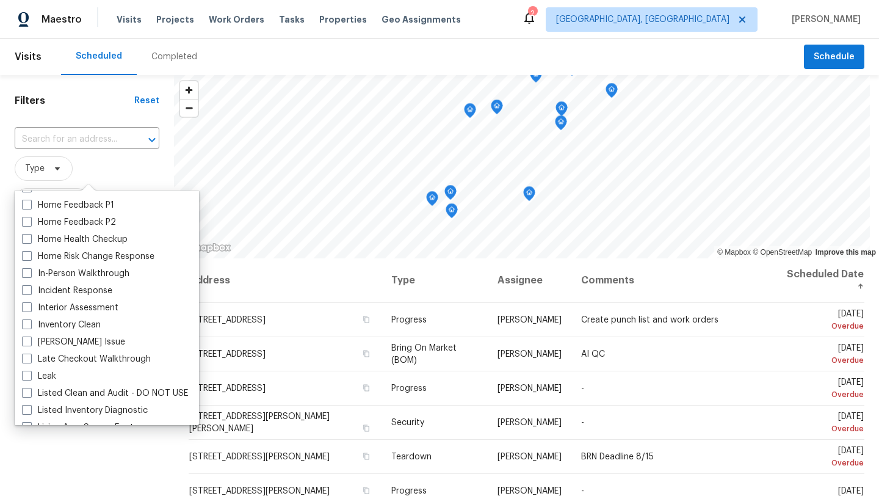
scroll to position [414, 0]
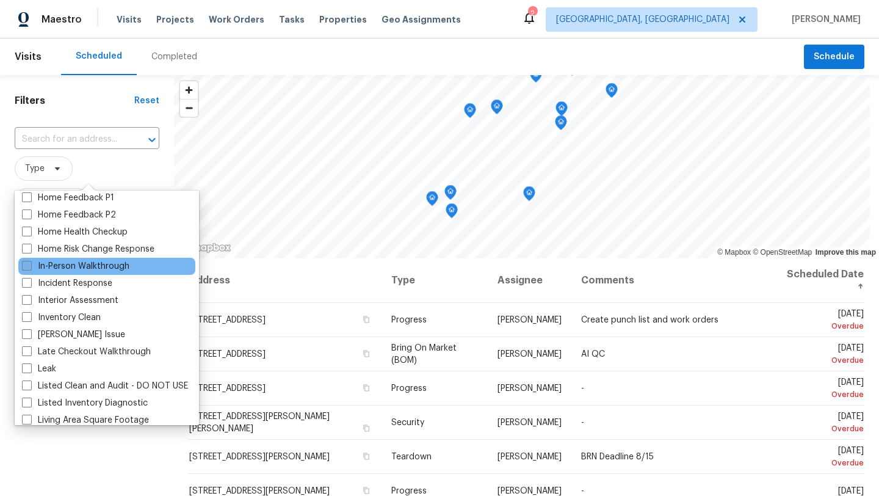
click at [61, 267] on label "In-Person Walkthrough" at bounding box center [75, 266] width 107 height 12
click at [30, 267] on input "In-Person Walkthrough" at bounding box center [26, 264] width 8 height 8
checkbox input "true"
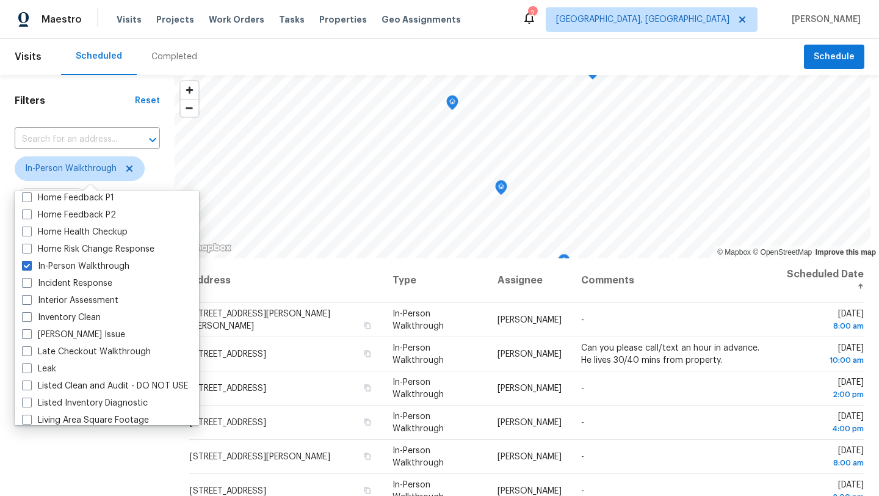
click at [60, 455] on div "Filters Reset ​ In-Person Walkthrough Assignee Scheduled Date" at bounding box center [87, 365] width 175 height 580
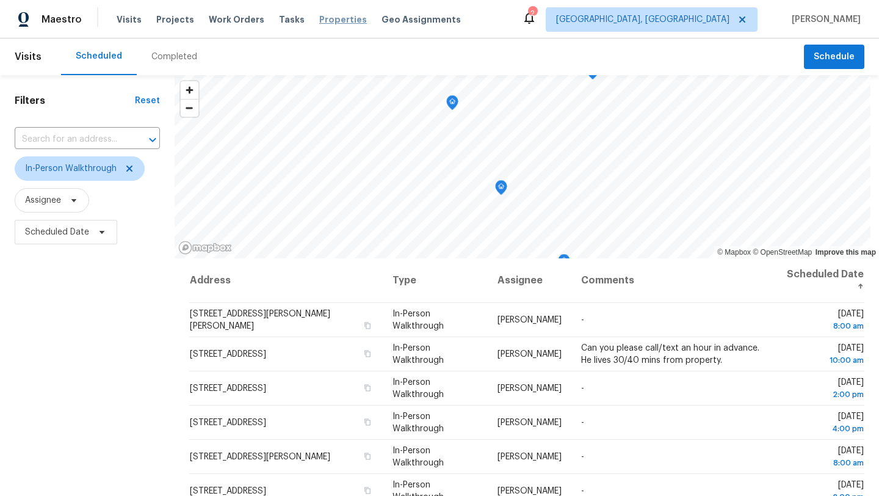
click at [319, 18] on span "Properties" at bounding box center [343, 19] width 48 height 12
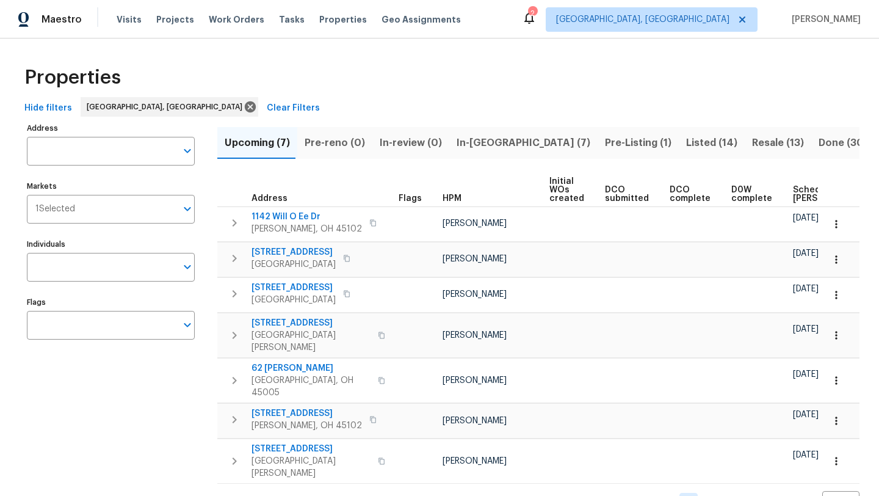
scroll to position [0, 134]
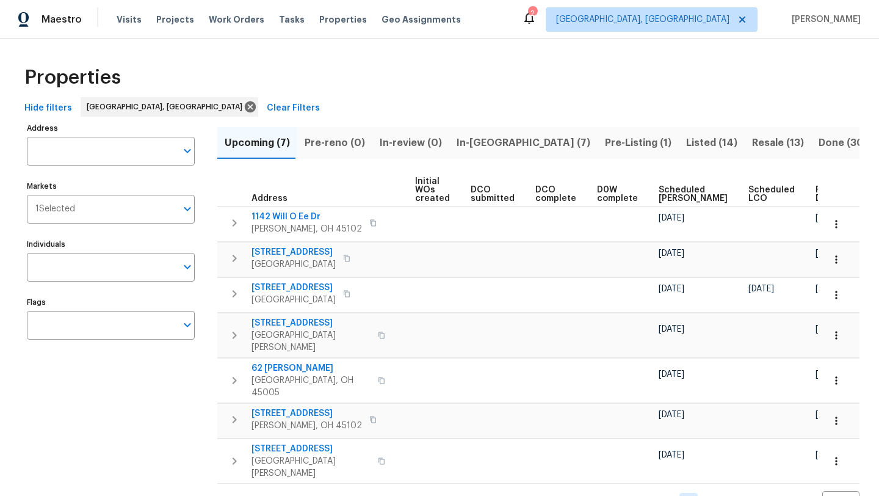
click at [816, 192] on span "Ready Date" at bounding box center [829, 194] width 27 height 17
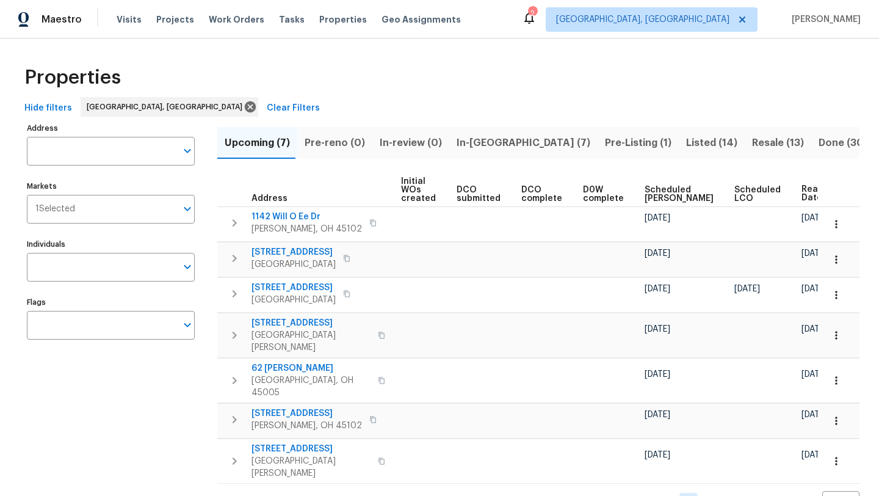
click at [472, 137] on span "In-reno (7)" at bounding box center [524, 142] width 134 height 17
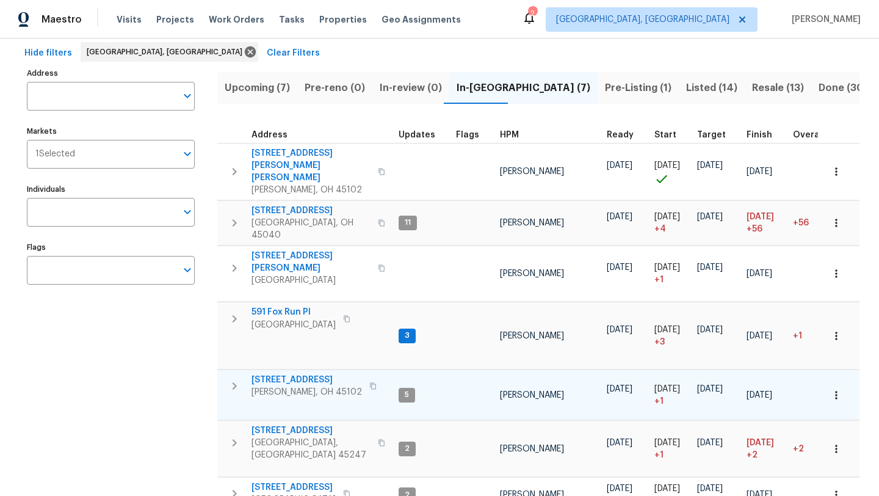
scroll to position [60, 0]
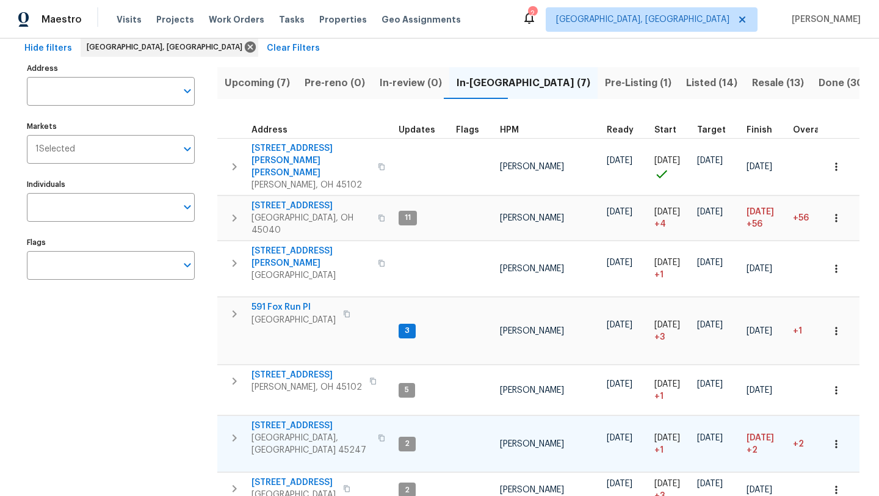
click at [292, 419] on span "5410 Desertgold Dr" at bounding box center [310, 425] width 119 height 12
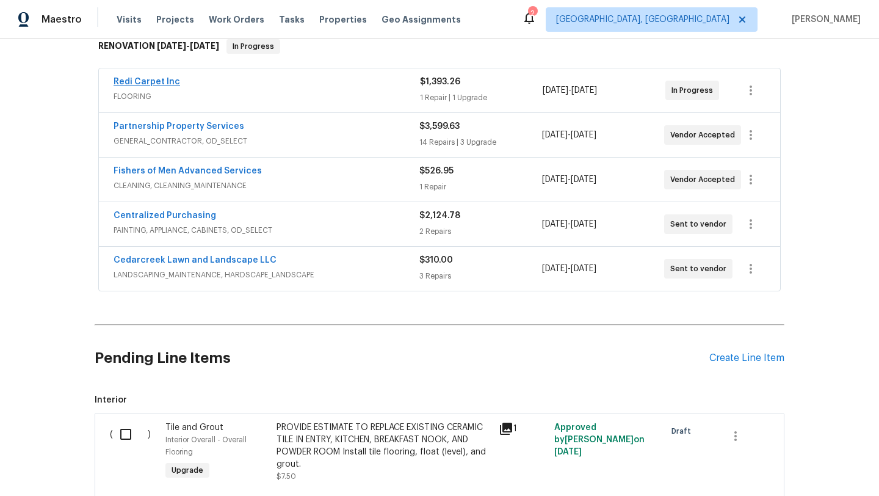
scroll to position [215, 0]
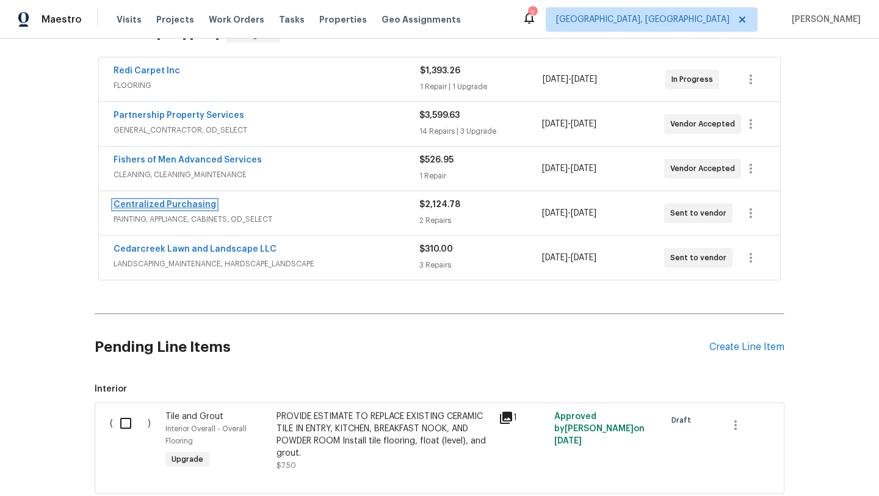
click at [168, 204] on link "Centralized Purchasing" at bounding box center [165, 204] width 103 height 9
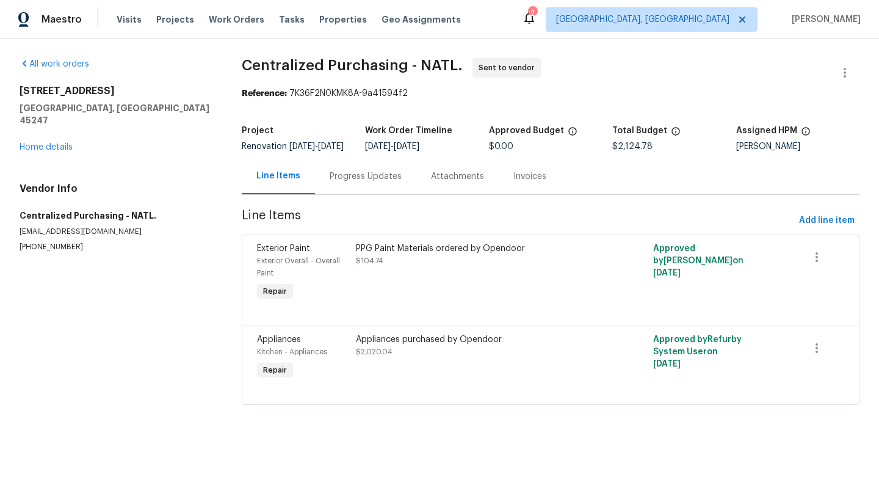
click at [365, 345] on div "Appliances purchased by Opendoor" at bounding box center [476, 339] width 241 height 12
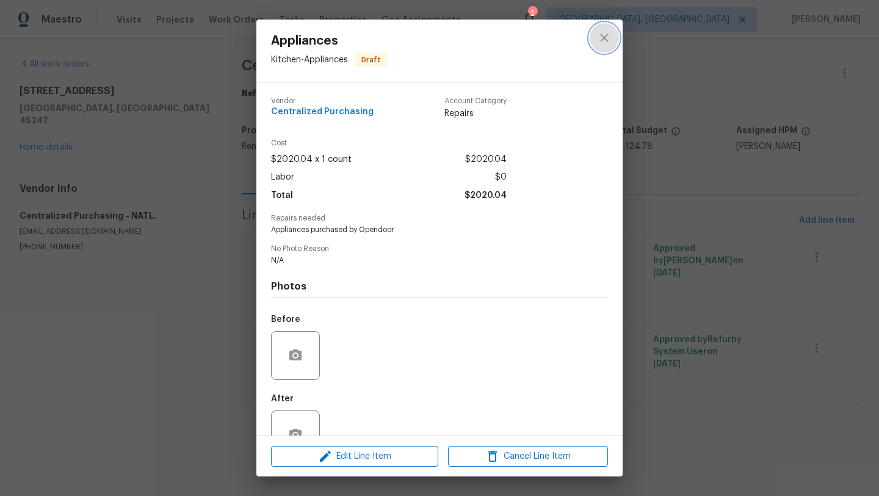
click at [599, 42] on icon "close" at bounding box center [604, 38] width 15 height 15
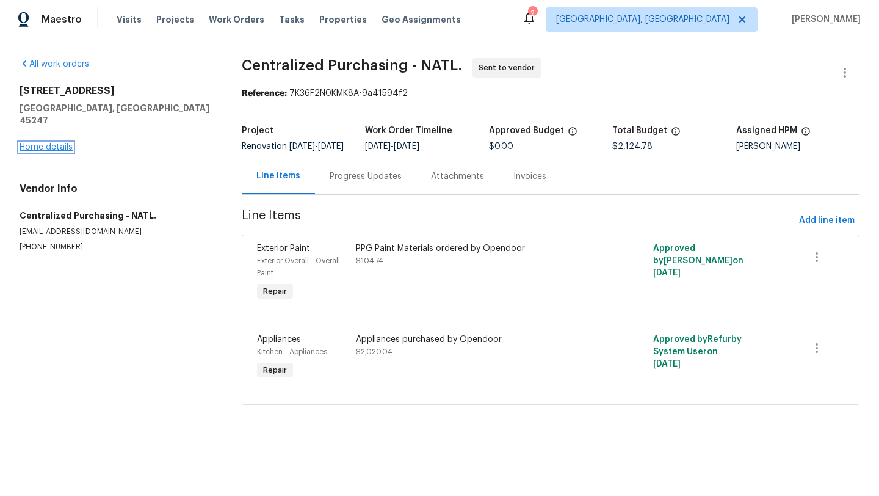
click at [48, 143] on link "Home details" at bounding box center [46, 147] width 53 height 9
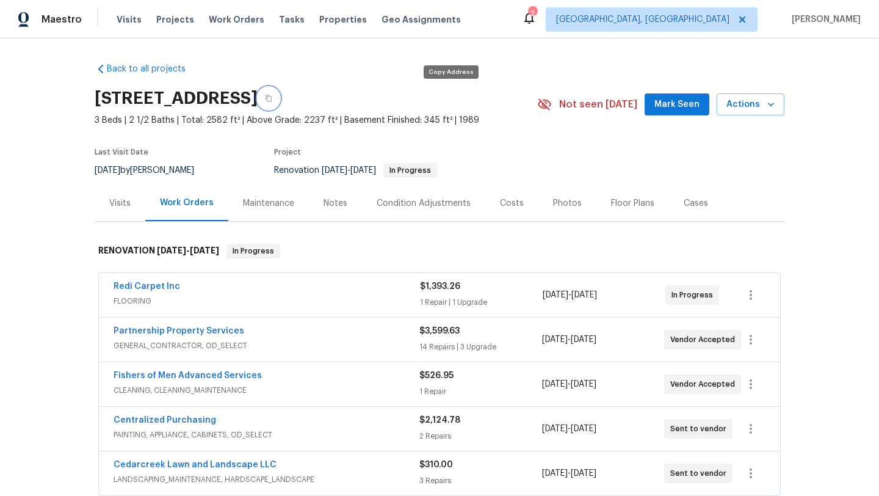
click at [280, 98] on button "button" at bounding box center [269, 98] width 22 height 22
click at [319, 21] on span "Properties" at bounding box center [343, 19] width 48 height 12
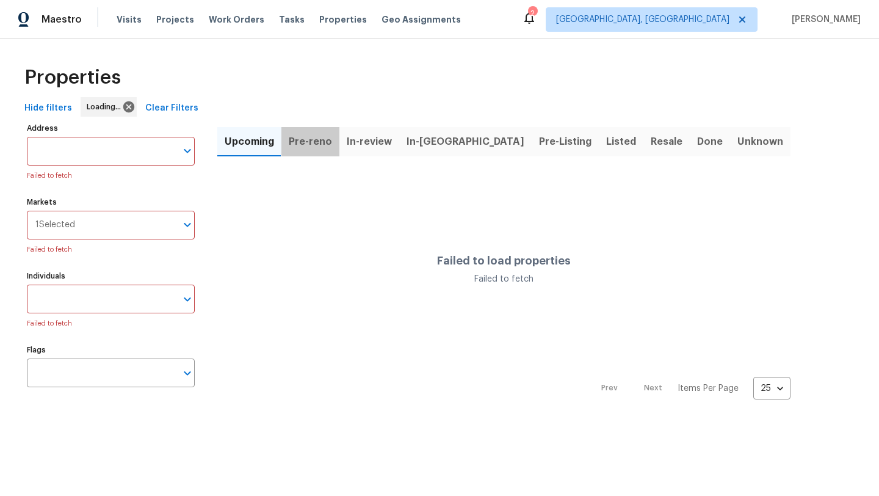
click at [327, 132] on button "Pre-reno" at bounding box center [310, 142] width 58 height 32
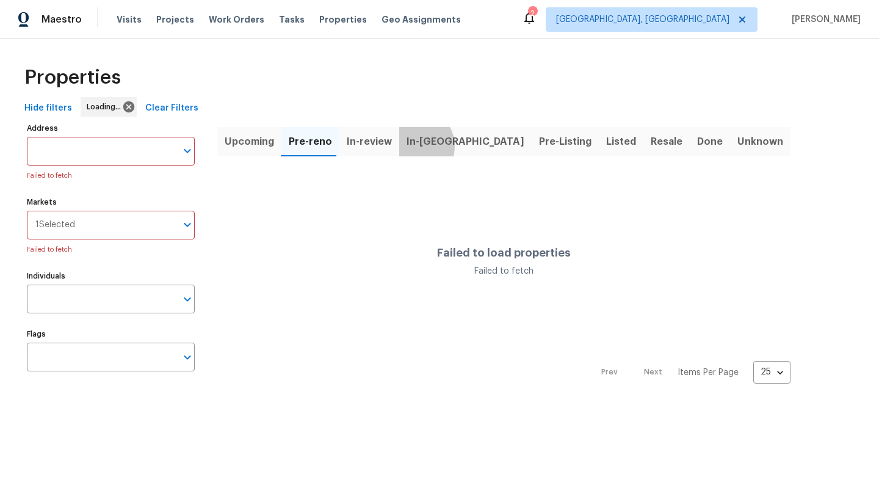
click at [410, 146] on span "In-reno" at bounding box center [466, 141] width 118 height 17
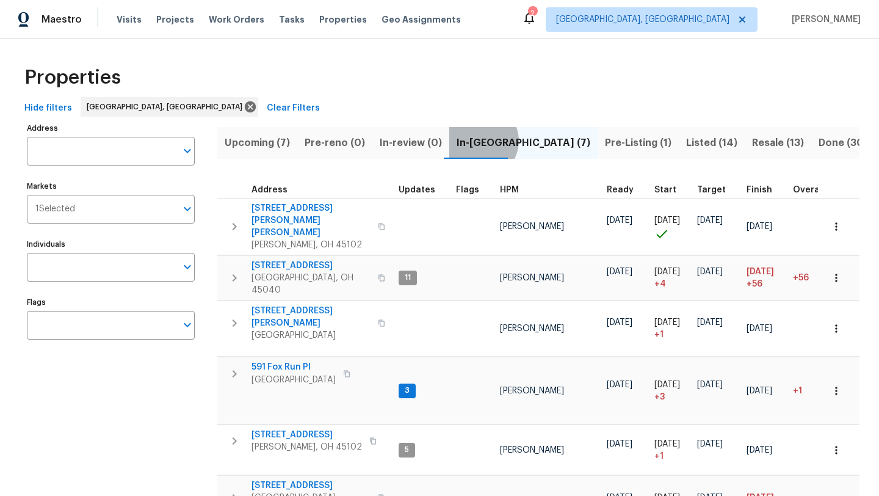
click at [474, 140] on span "In-[GEOGRAPHIC_DATA] (7)" at bounding box center [524, 142] width 134 height 17
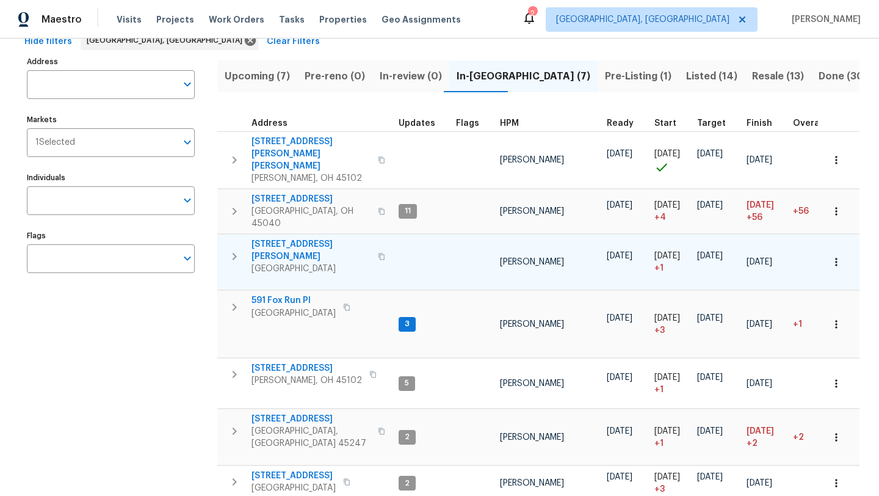
scroll to position [77, 0]
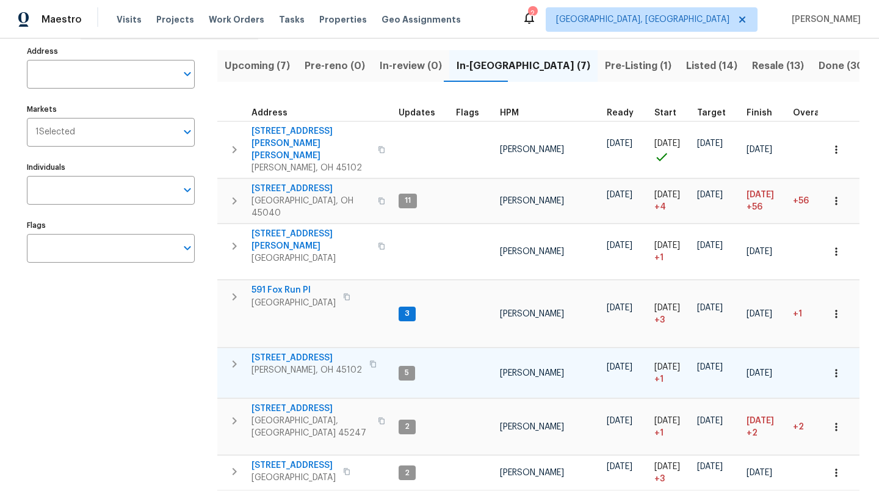
click at [285, 352] on span "[STREET_ADDRESS]" at bounding box center [306, 358] width 110 height 12
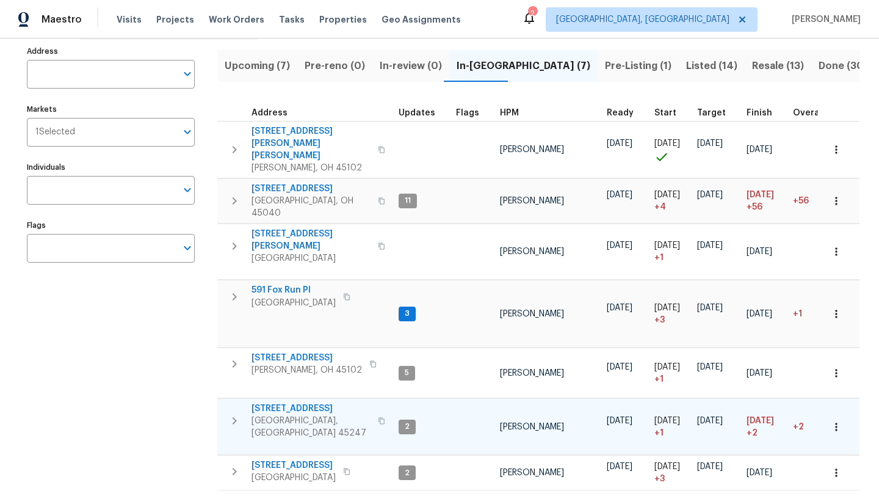
click at [284, 402] on span "[STREET_ADDRESS]" at bounding box center [310, 408] width 119 height 12
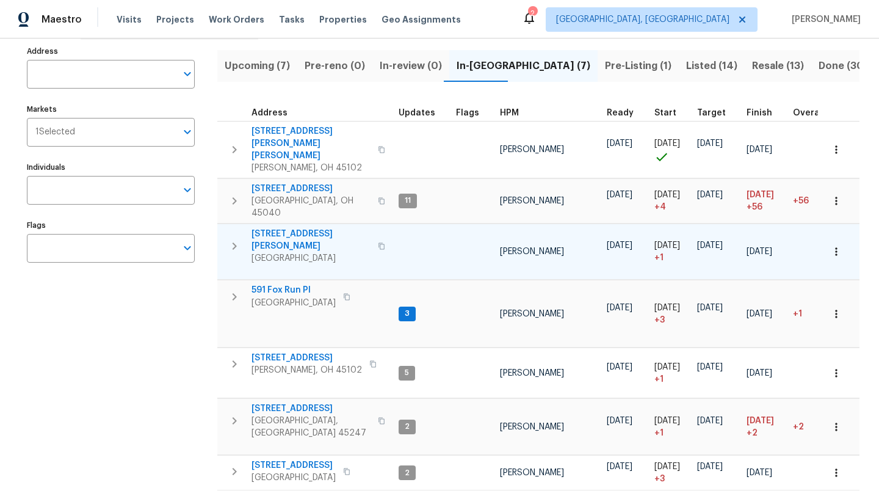
click at [295, 228] on span "[STREET_ADDRESS][PERSON_NAME]" at bounding box center [310, 240] width 119 height 24
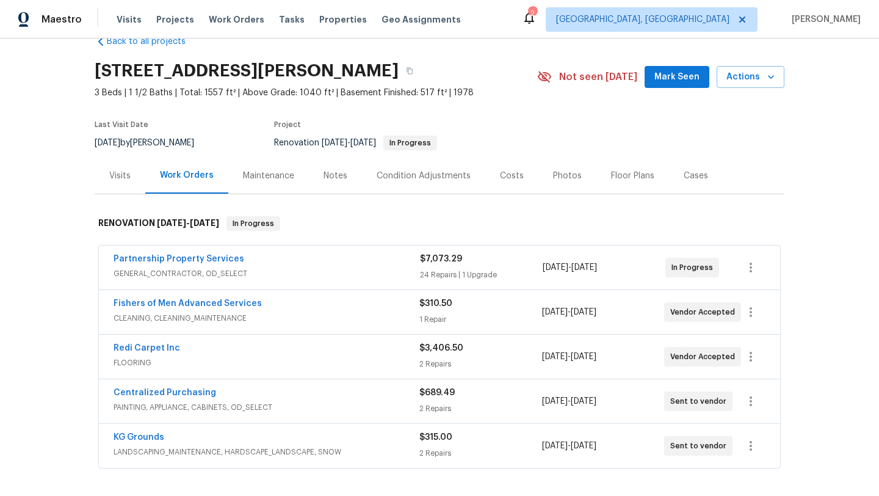
scroll to position [31, 0]
